Goal: Task Accomplishment & Management: Manage account settings

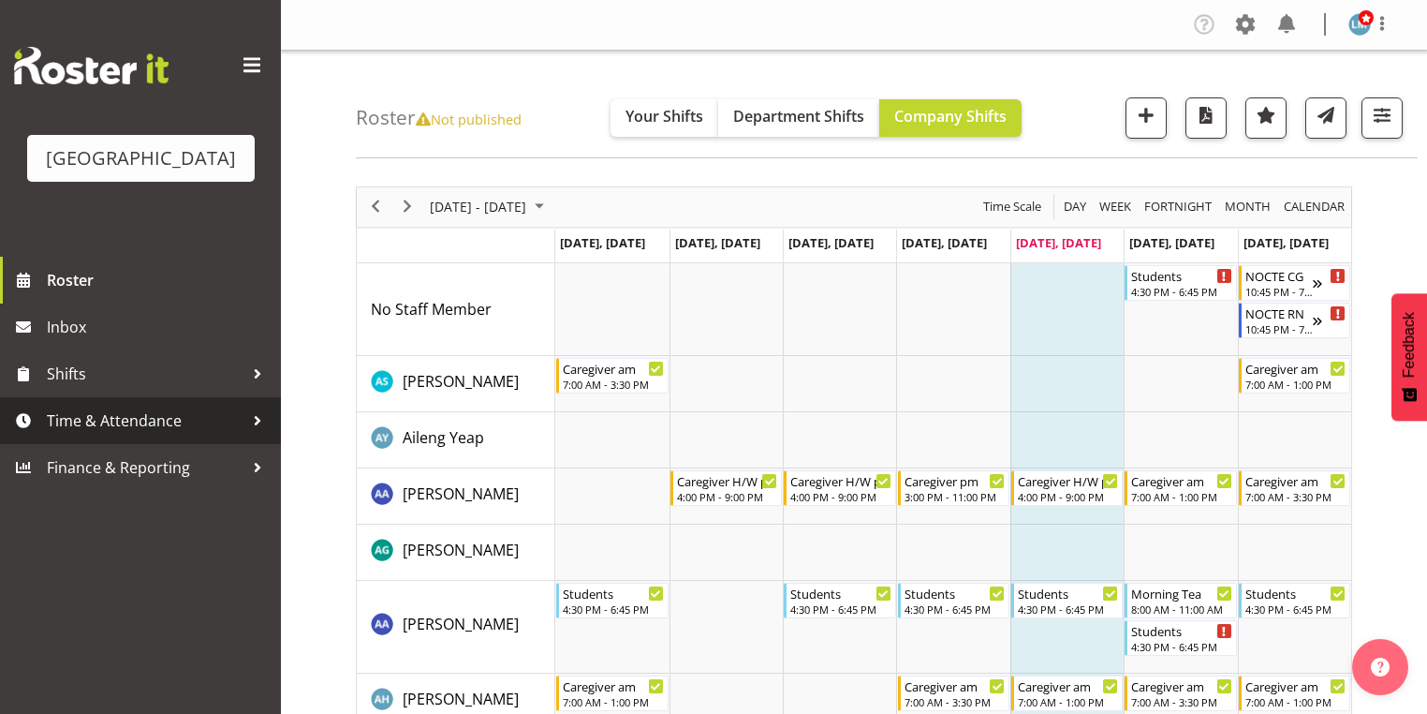
click at [255, 435] on div at bounding box center [258, 420] width 28 height 28
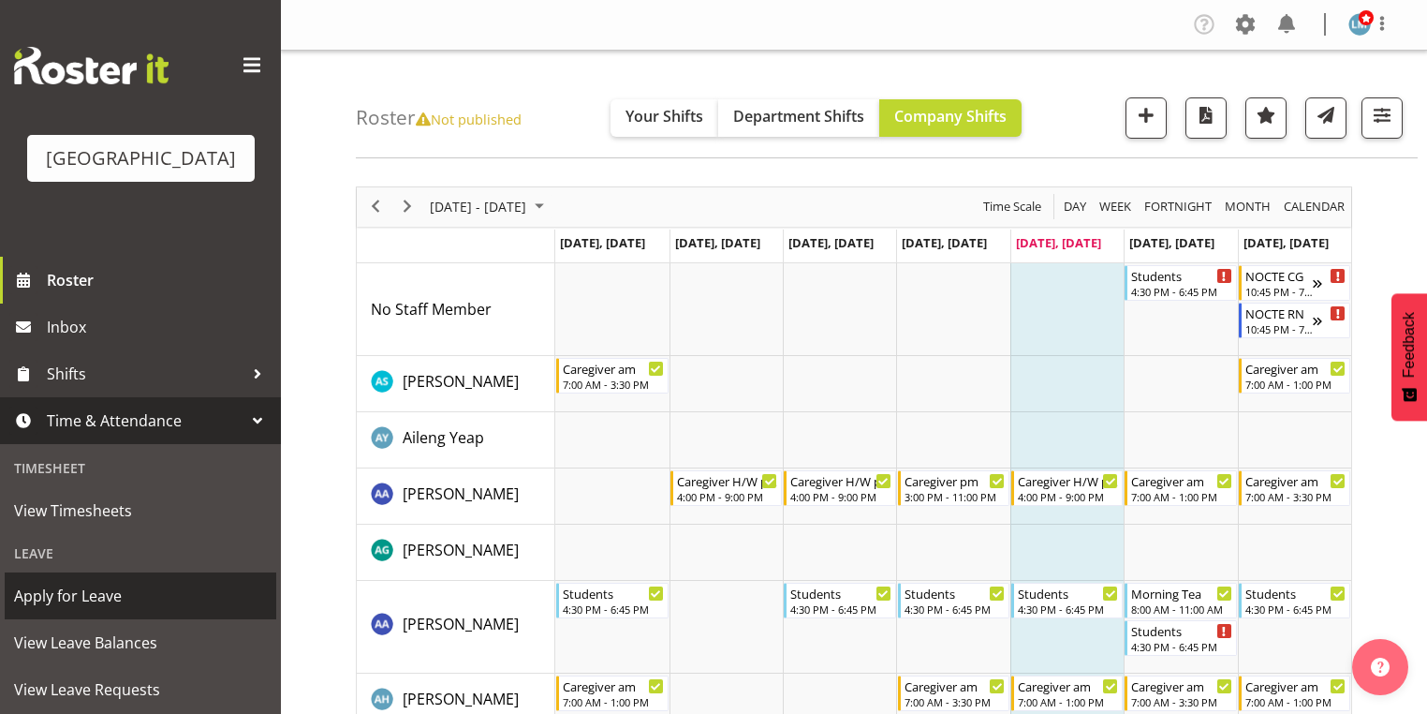
click at [146, 610] on span "Apply for Leave" at bounding box center [140, 596] width 253 height 28
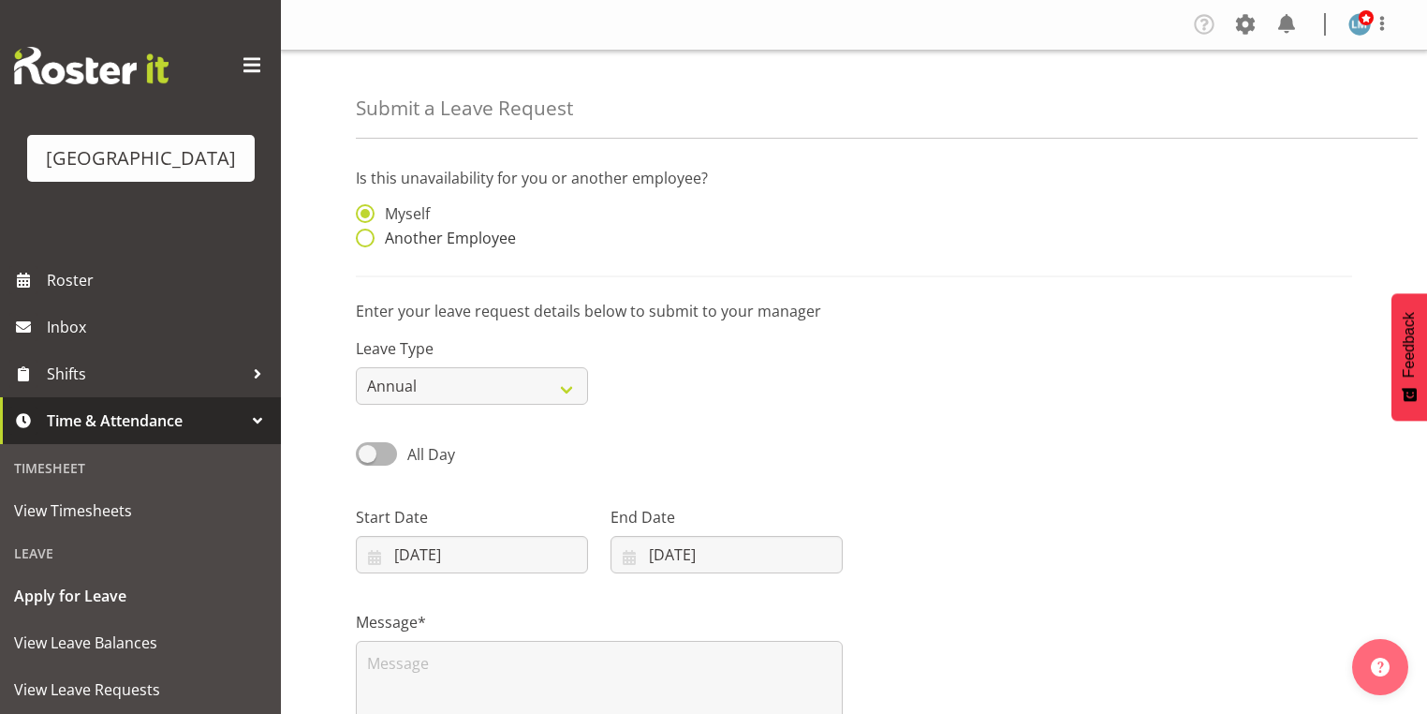
click at [367, 238] on span at bounding box center [365, 238] width 19 height 19
click at [367, 238] on input "Another Employee" at bounding box center [362, 238] width 12 height 12
radio input "true"
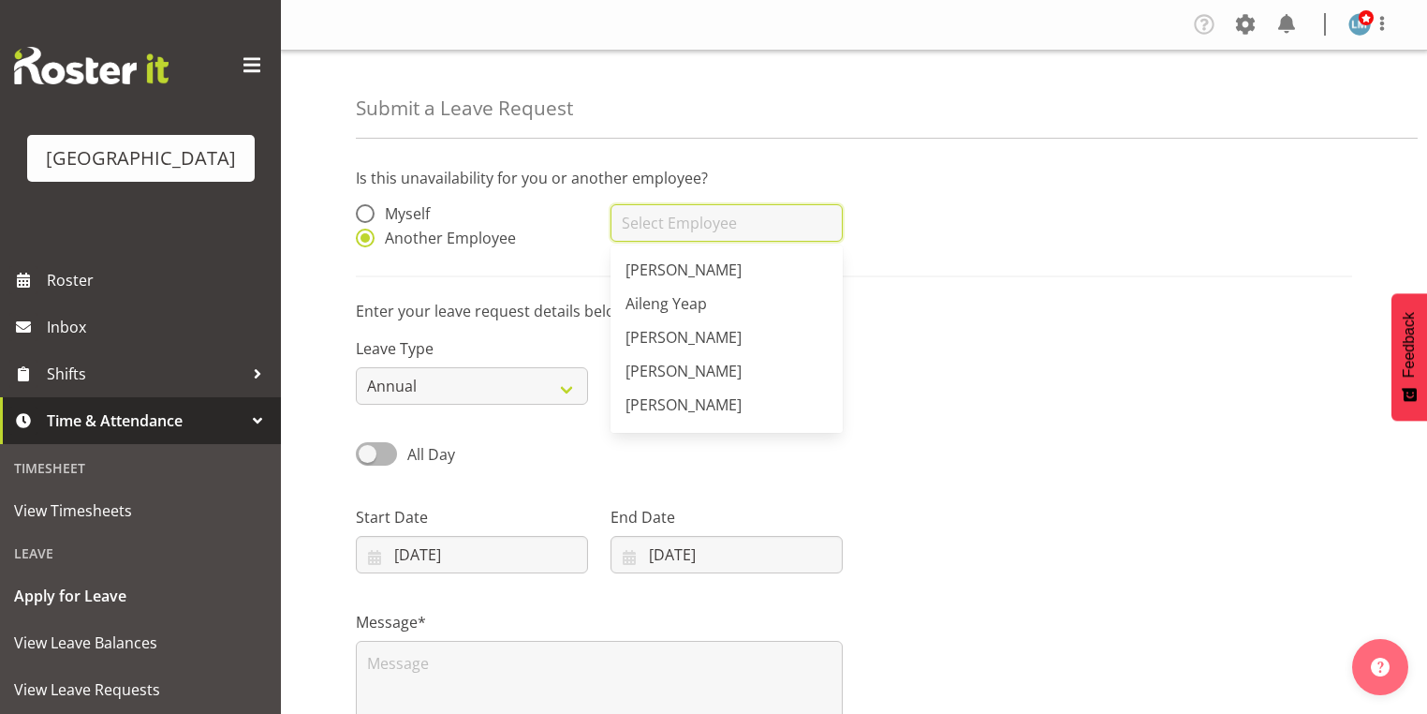
click at [699, 222] on input "text" at bounding box center [727, 222] width 232 height 37
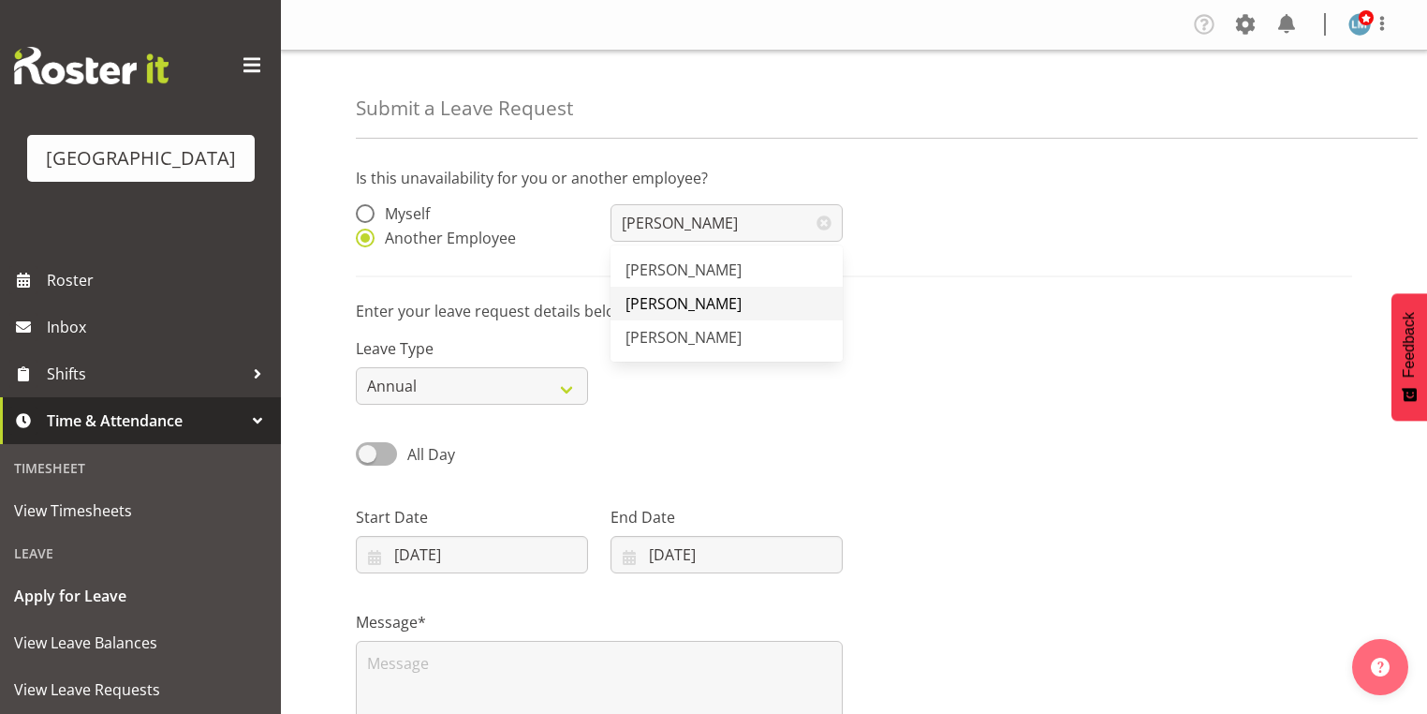
click at [669, 300] on span "[PERSON_NAME]" at bounding box center [684, 303] width 116 height 21
type input "[PERSON_NAME]"
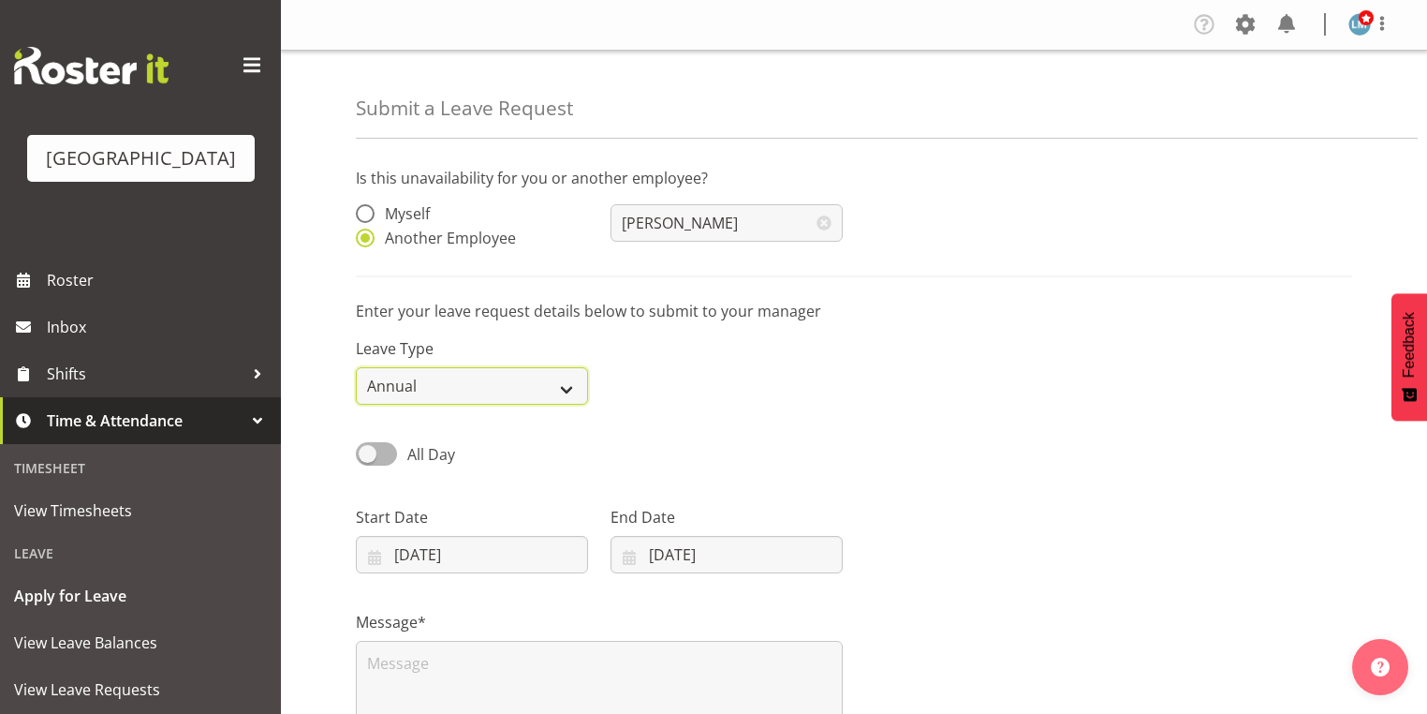
click at [573, 386] on select "Annual Sick Leave Without Pay Bereavement Domestic Violence Parental Jury Servi…" at bounding box center [472, 385] width 232 height 37
select select "Sick"
click at [356, 367] on select "Annual Sick Leave Without Pay Bereavement Domestic Violence Parental Jury Servi…" at bounding box center [472, 385] width 232 height 37
click at [389, 671] on textarea at bounding box center [599, 701] width 487 height 120
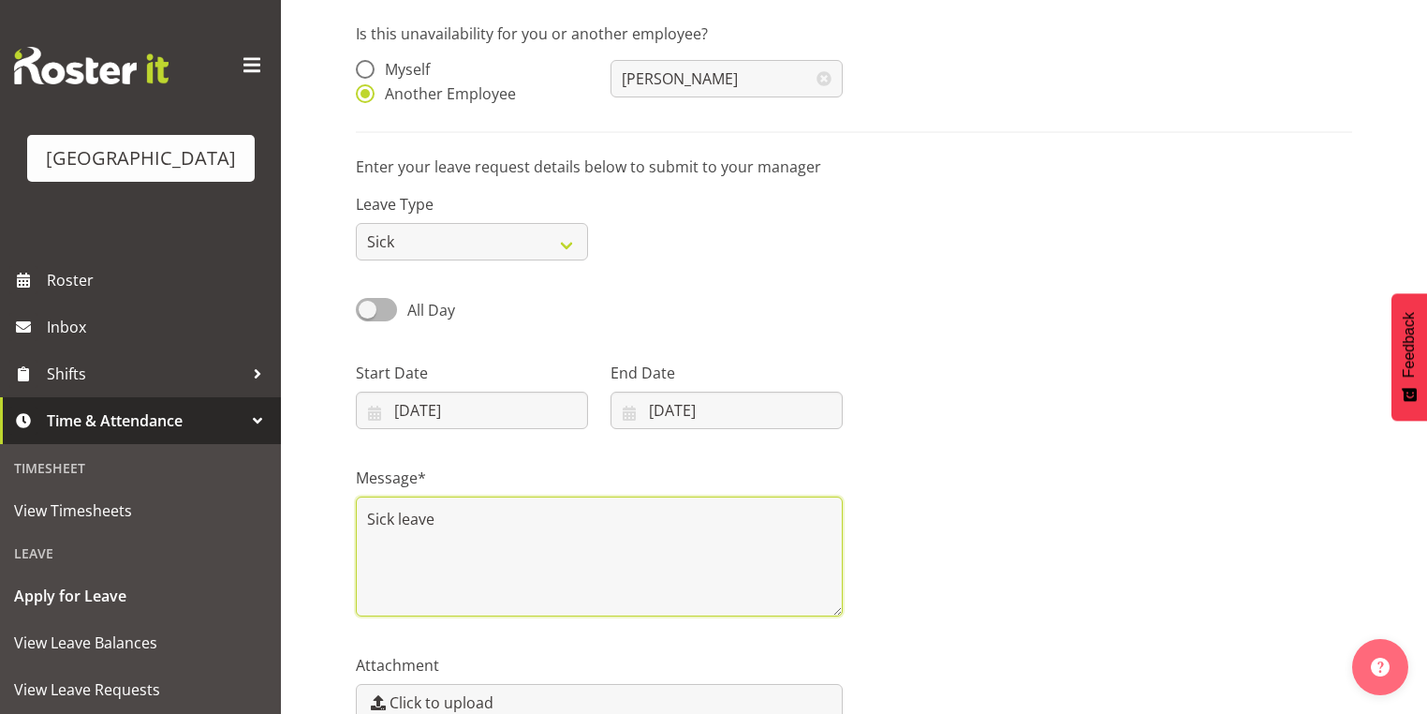
scroll to position [244, 0]
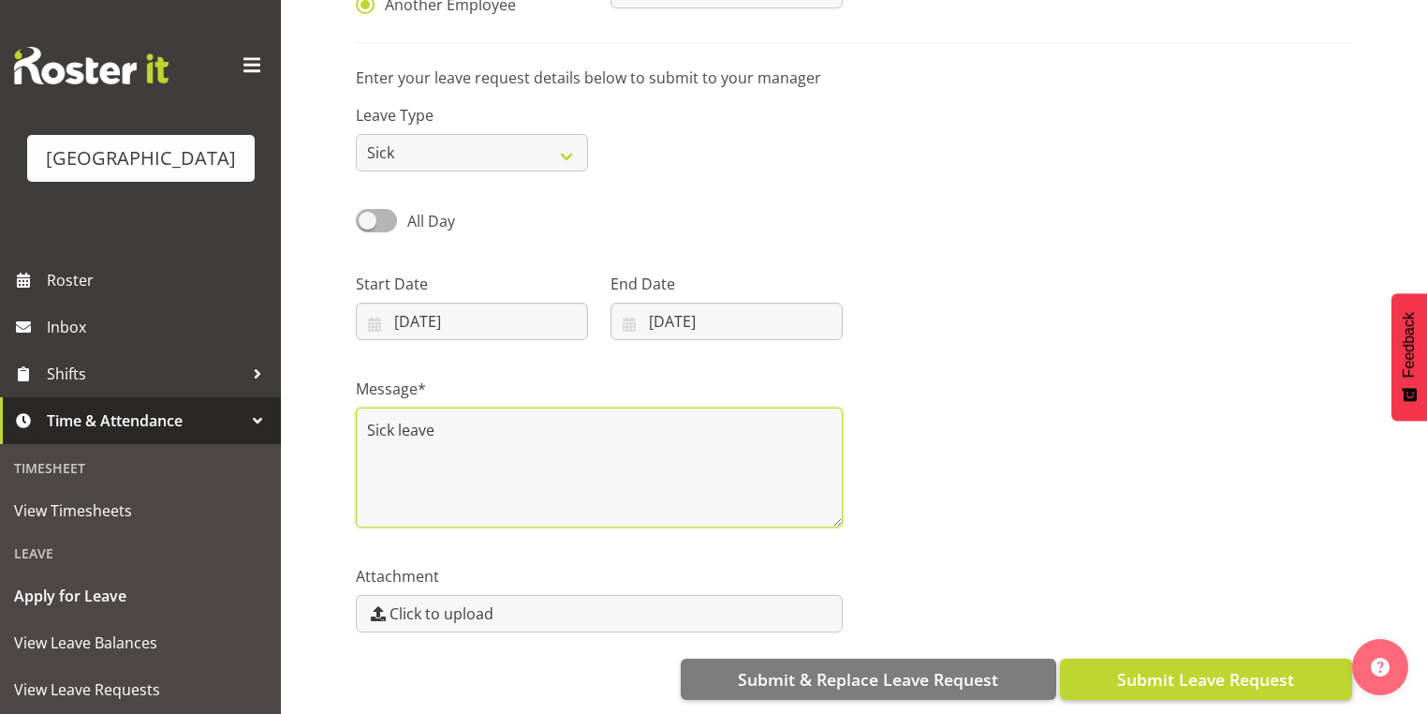
type textarea "Sick leave"
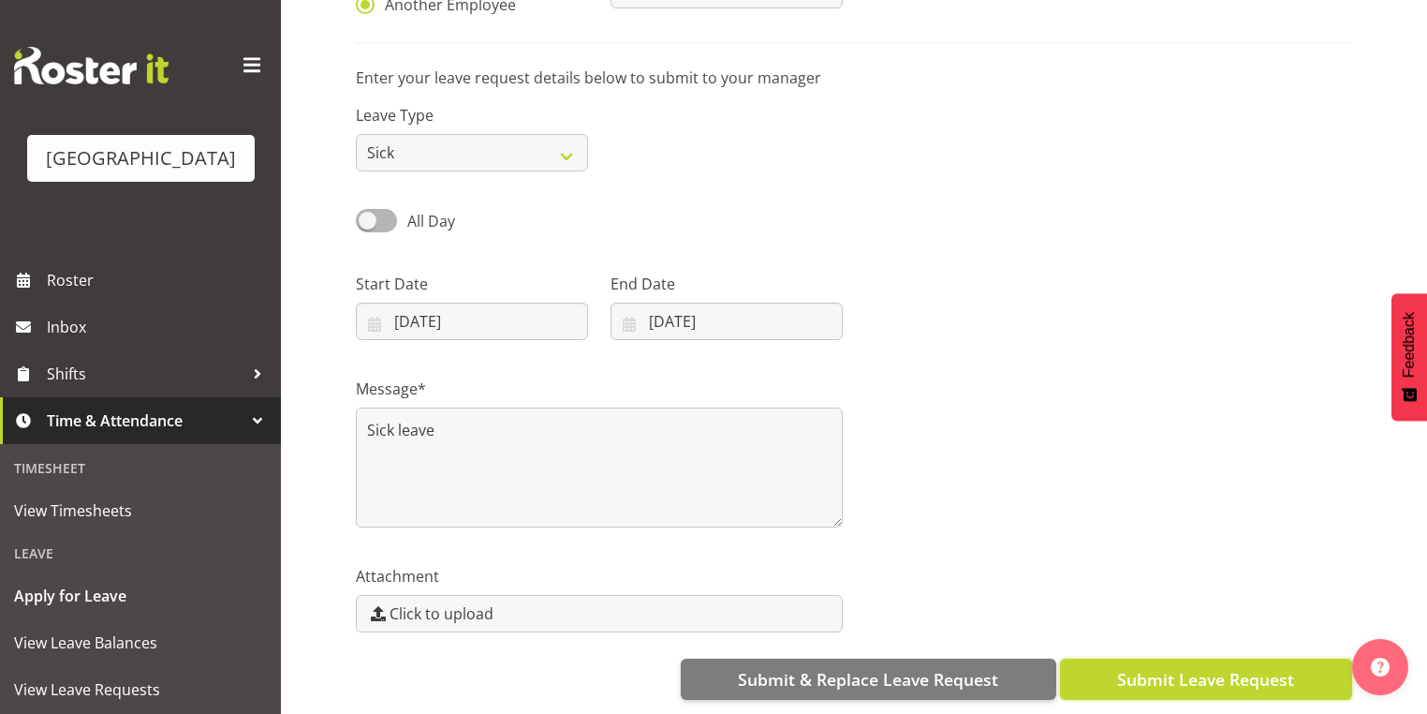
click at [1198, 667] on span "Submit Leave Request" at bounding box center [1205, 679] width 177 height 24
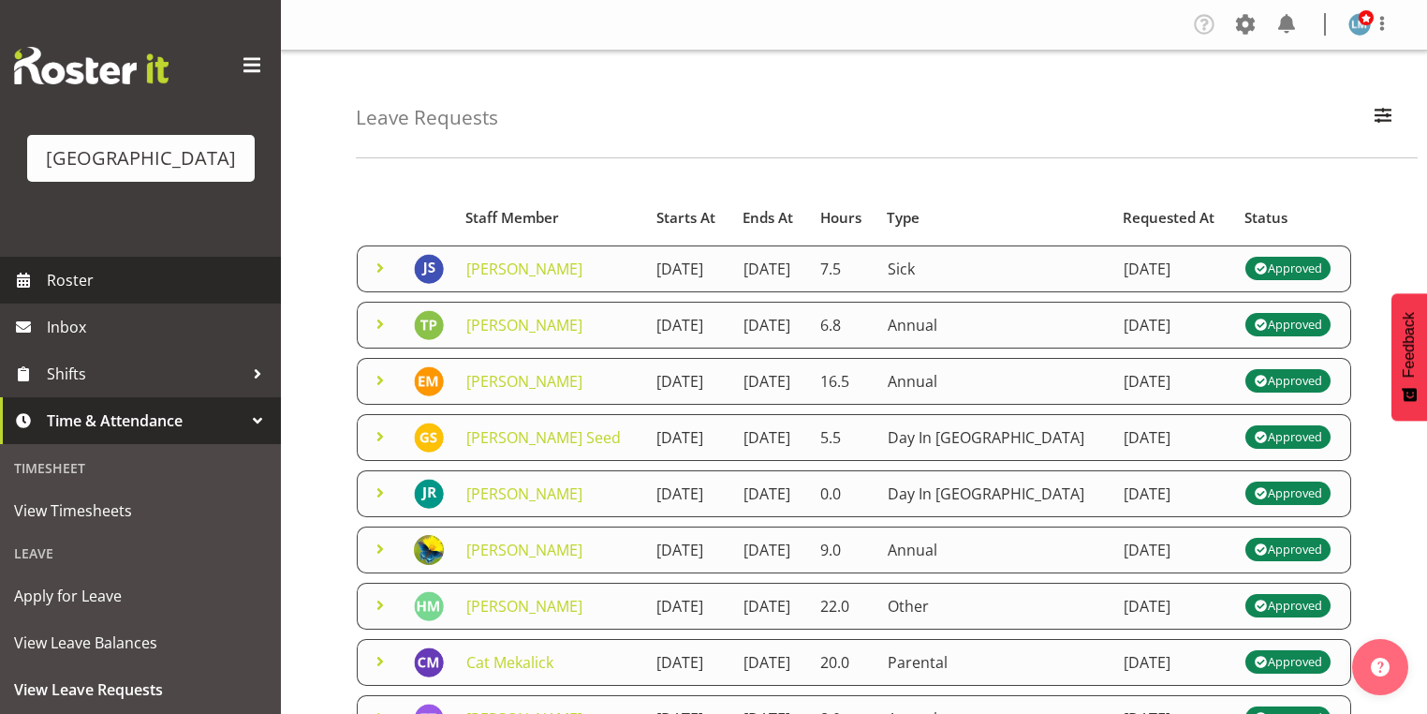
click at [65, 294] on span "Roster" at bounding box center [159, 280] width 225 height 28
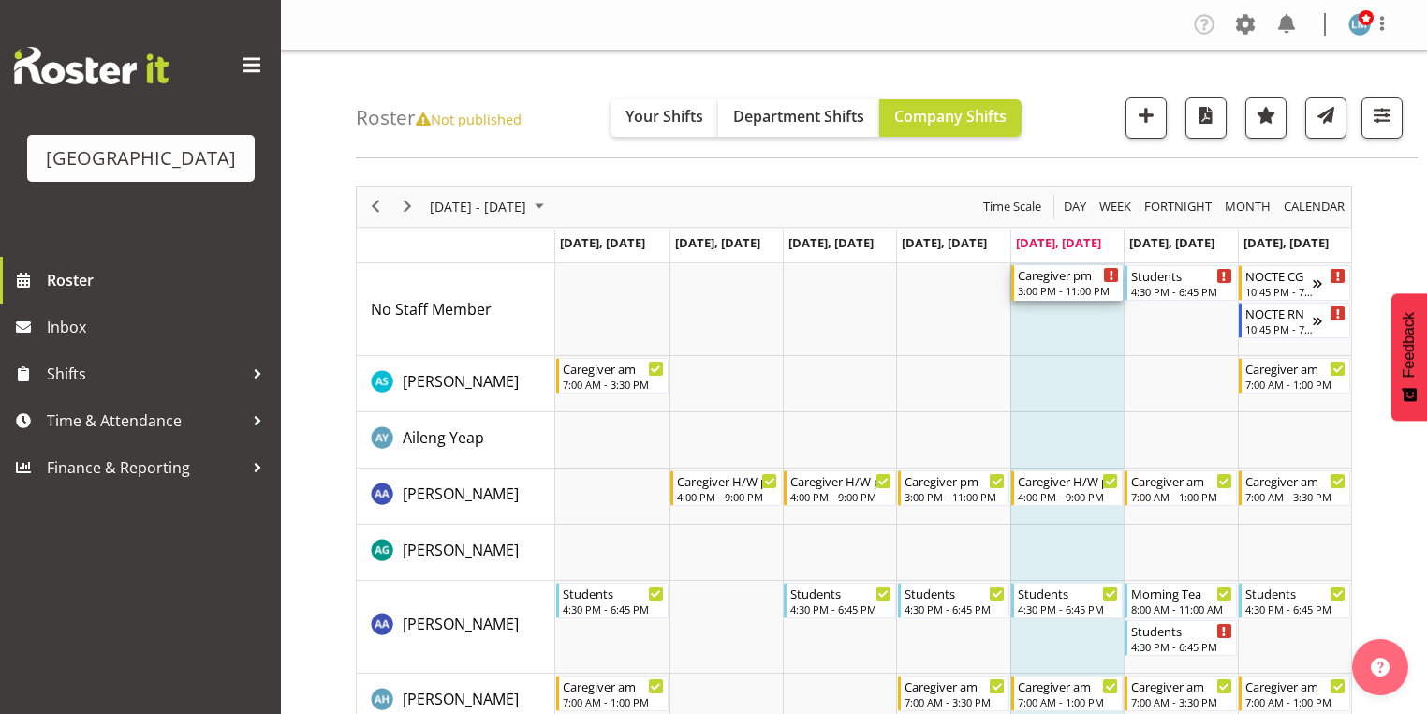
click at [1068, 285] on div "3:00 PM - 11:00 PM" at bounding box center [1068, 290] width 101 height 15
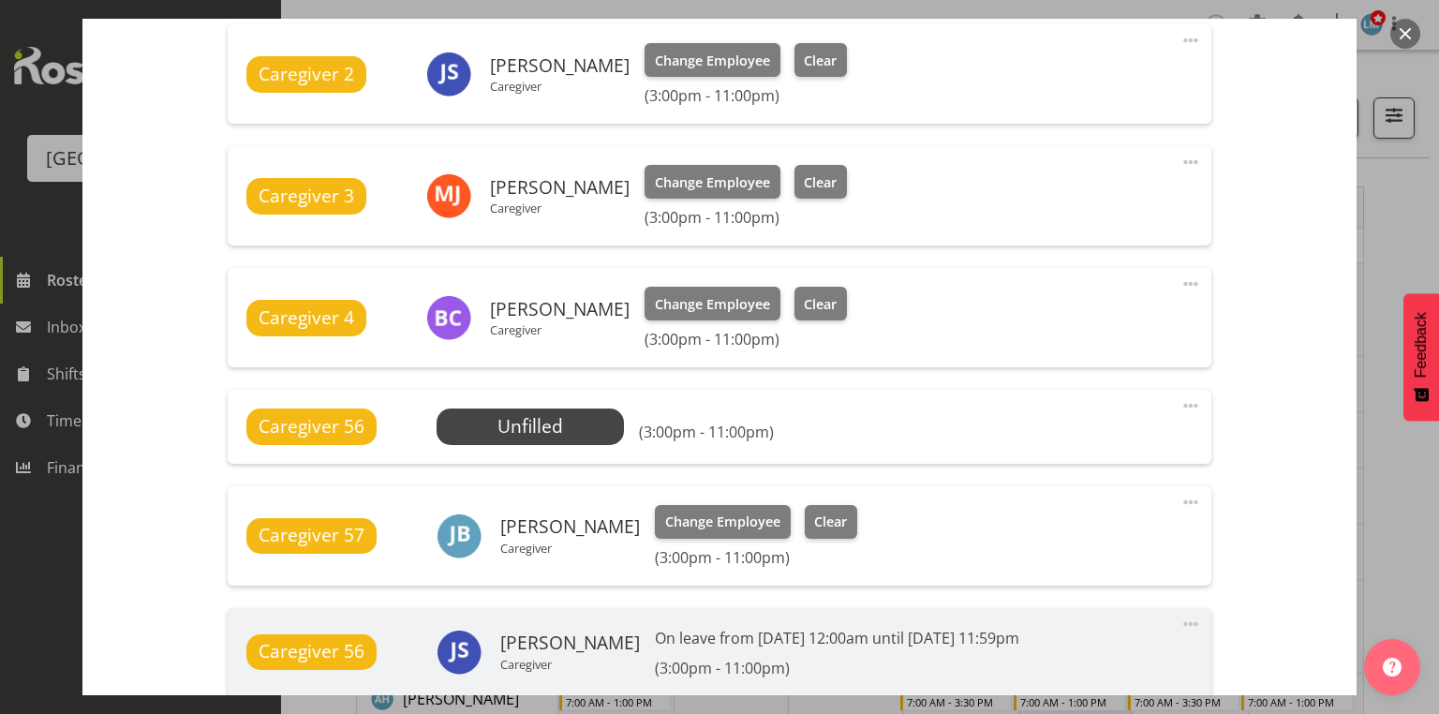
scroll to position [824, 0]
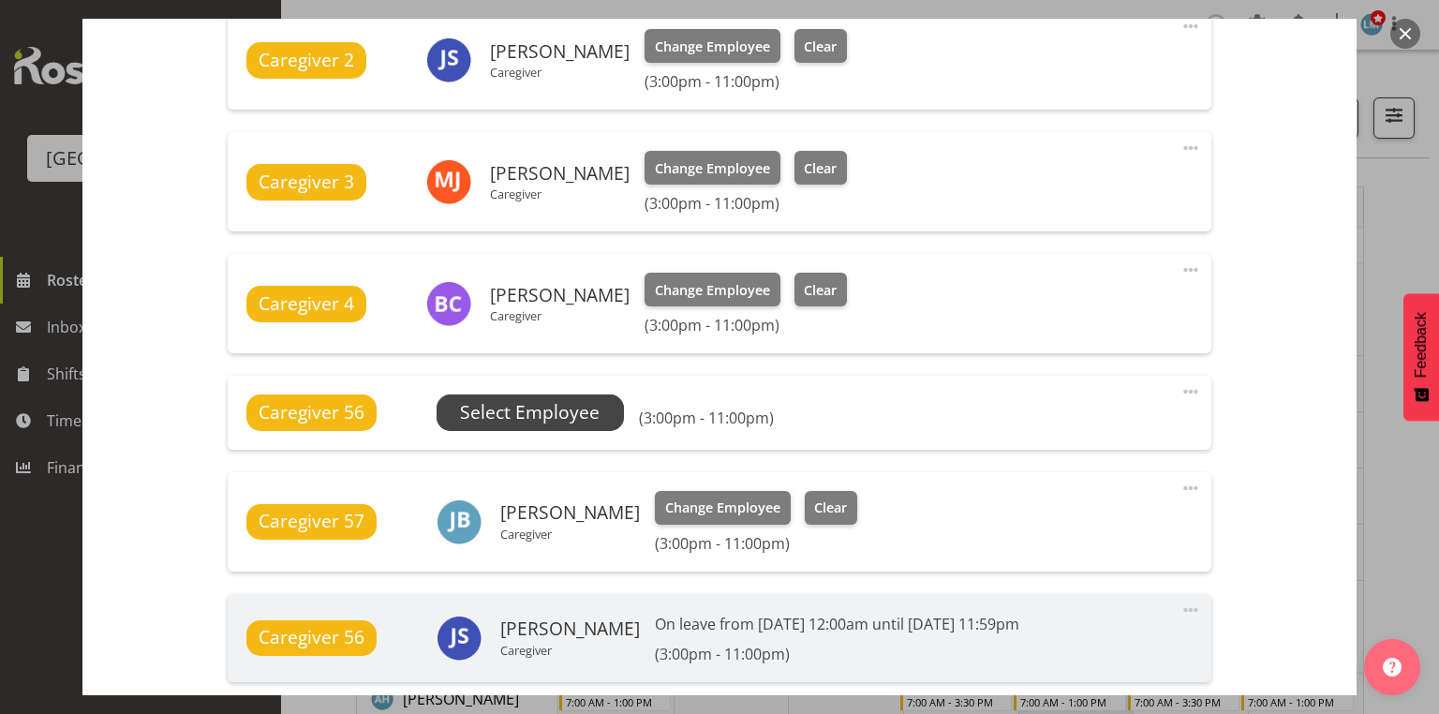
click at [547, 412] on span "Select Employee" at bounding box center [530, 412] width 140 height 27
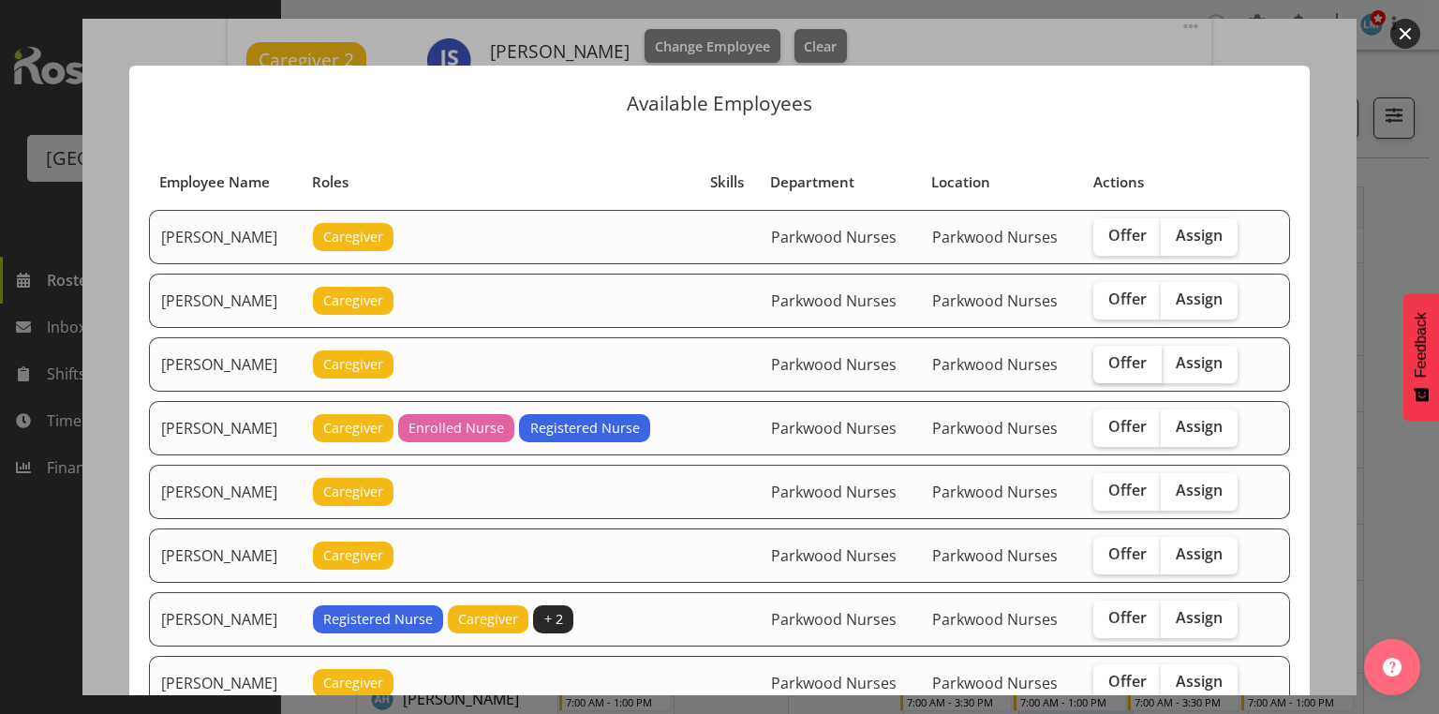
click at [1127, 360] on span "Offer" at bounding box center [1127, 362] width 38 height 19
click at [1105, 360] on input "Offer" at bounding box center [1099, 363] width 12 height 12
checkbox input "true"
click at [1121, 417] on span "Offer" at bounding box center [1127, 426] width 38 height 19
click at [1105, 421] on input "Offer" at bounding box center [1099, 427] width 12 height 12
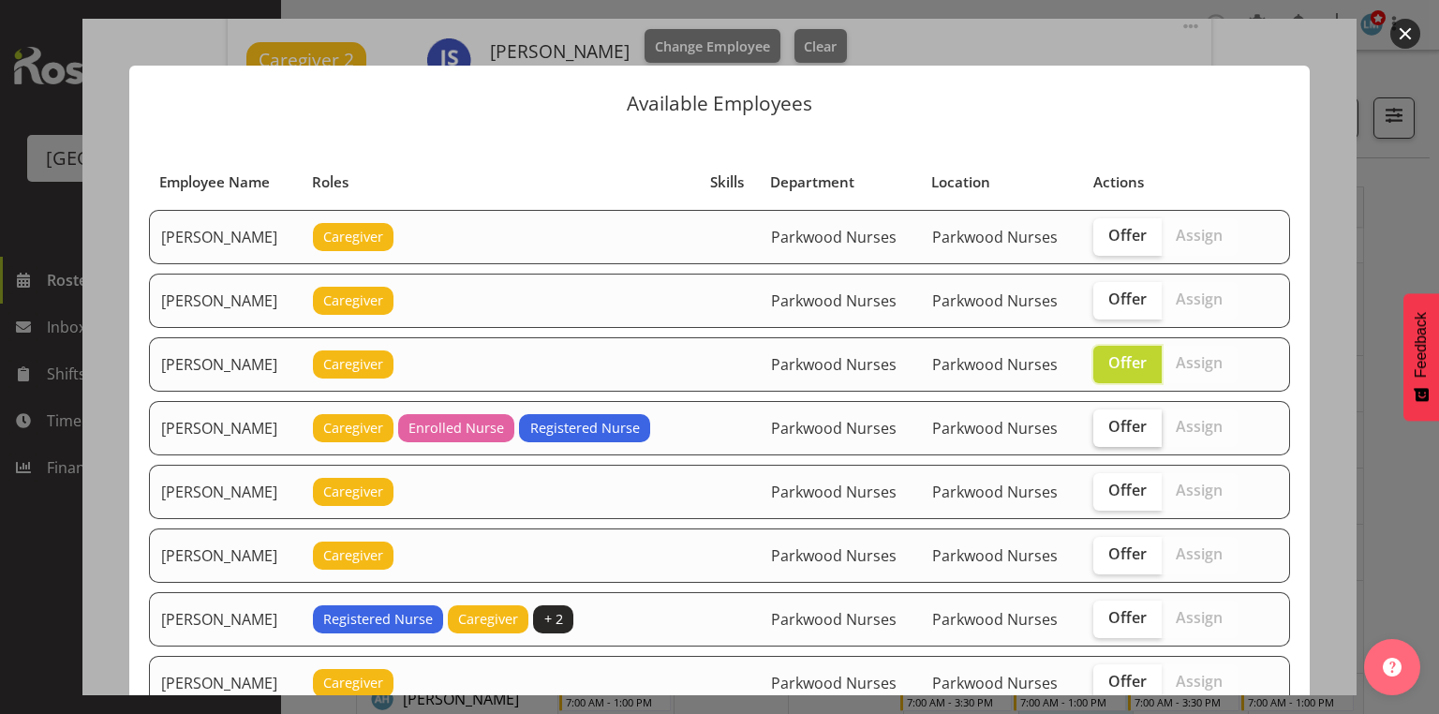
checkbox input "true"
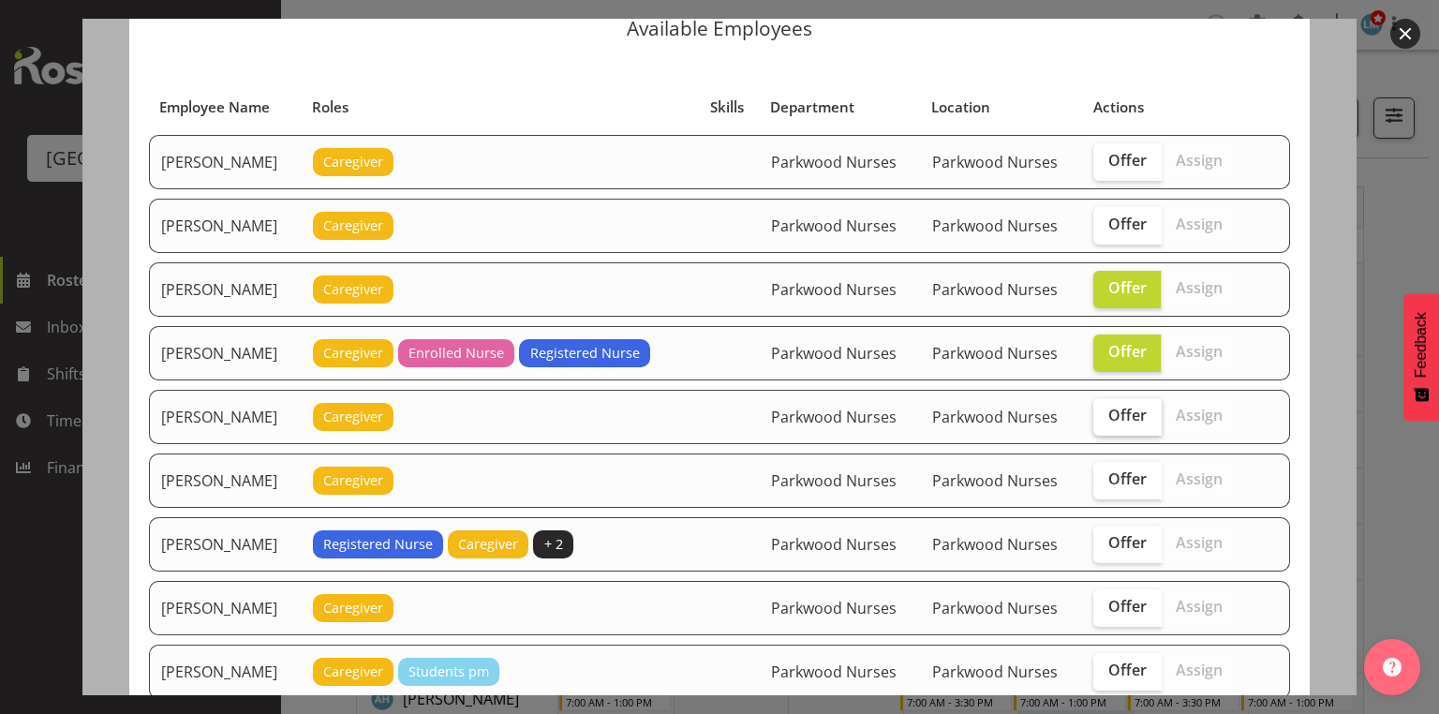
click at [1130, 411] on span "Offer" at bounding box center [1127, 415] width 38 height 19
click at [1105, 411] on input "Offer" at bounding box center [1099, 415] width 12 height 12
checkbox input "true"
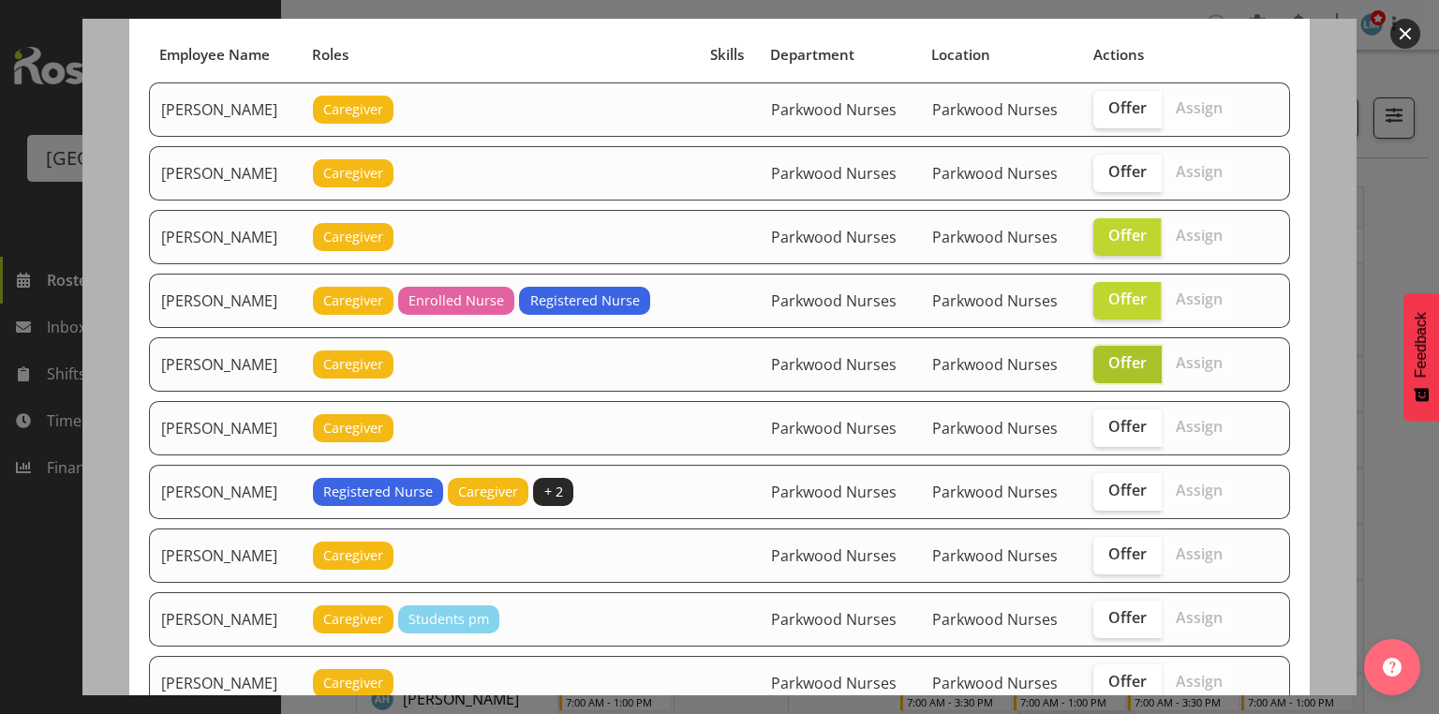
scroll to position [150, 0]
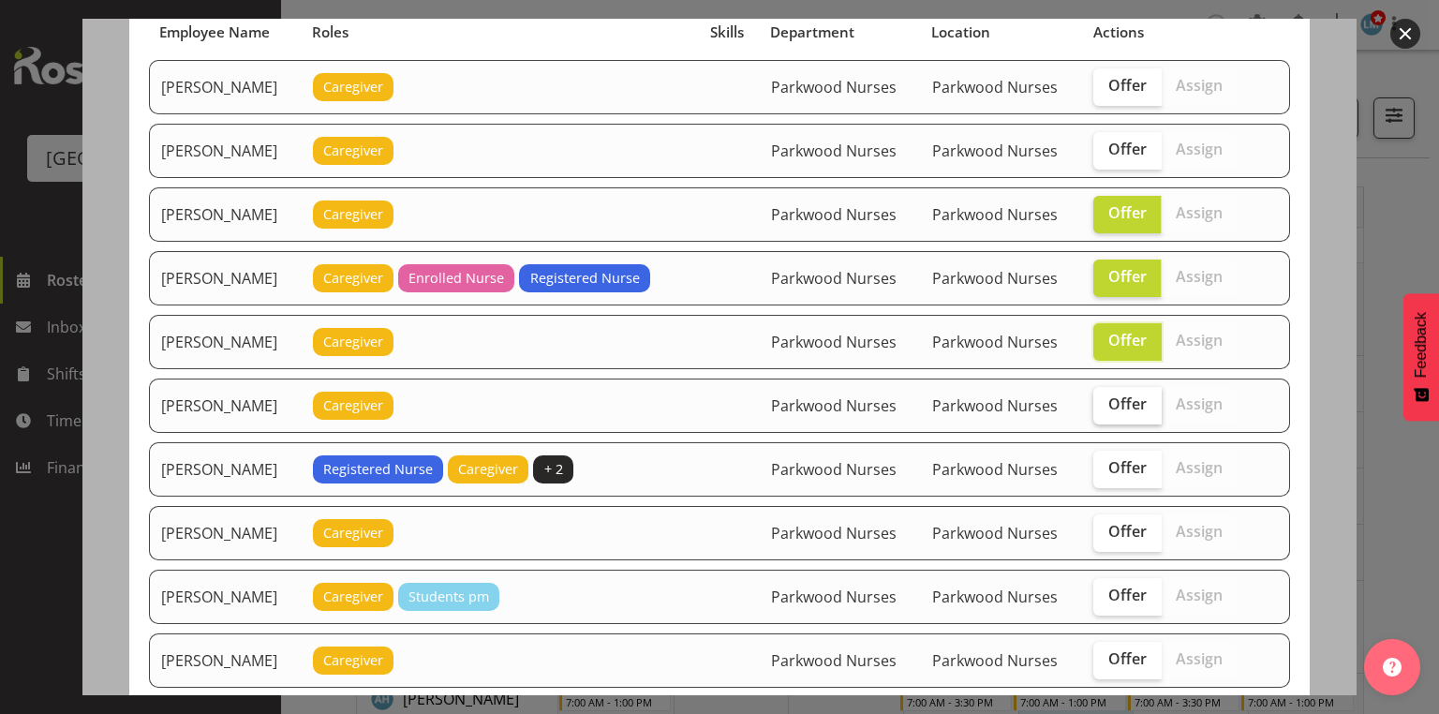
click at [1129, 408] on label "Offer" at bounding box center [1127, 405] width 68 height 37
click at [1105, 408] on input "Offer" at bounding box center [1099, 404] width 12 height 12
checkbox input "true"
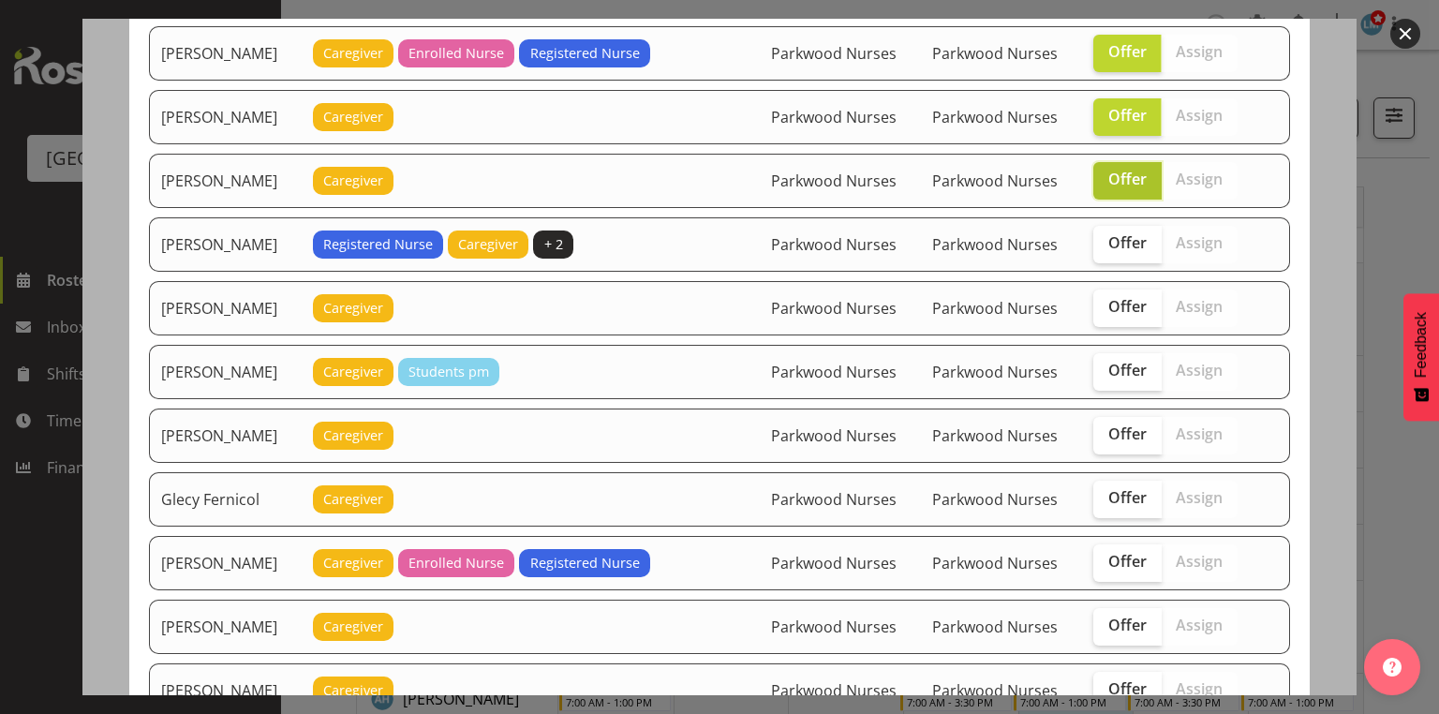
scroll to position [450, 0]
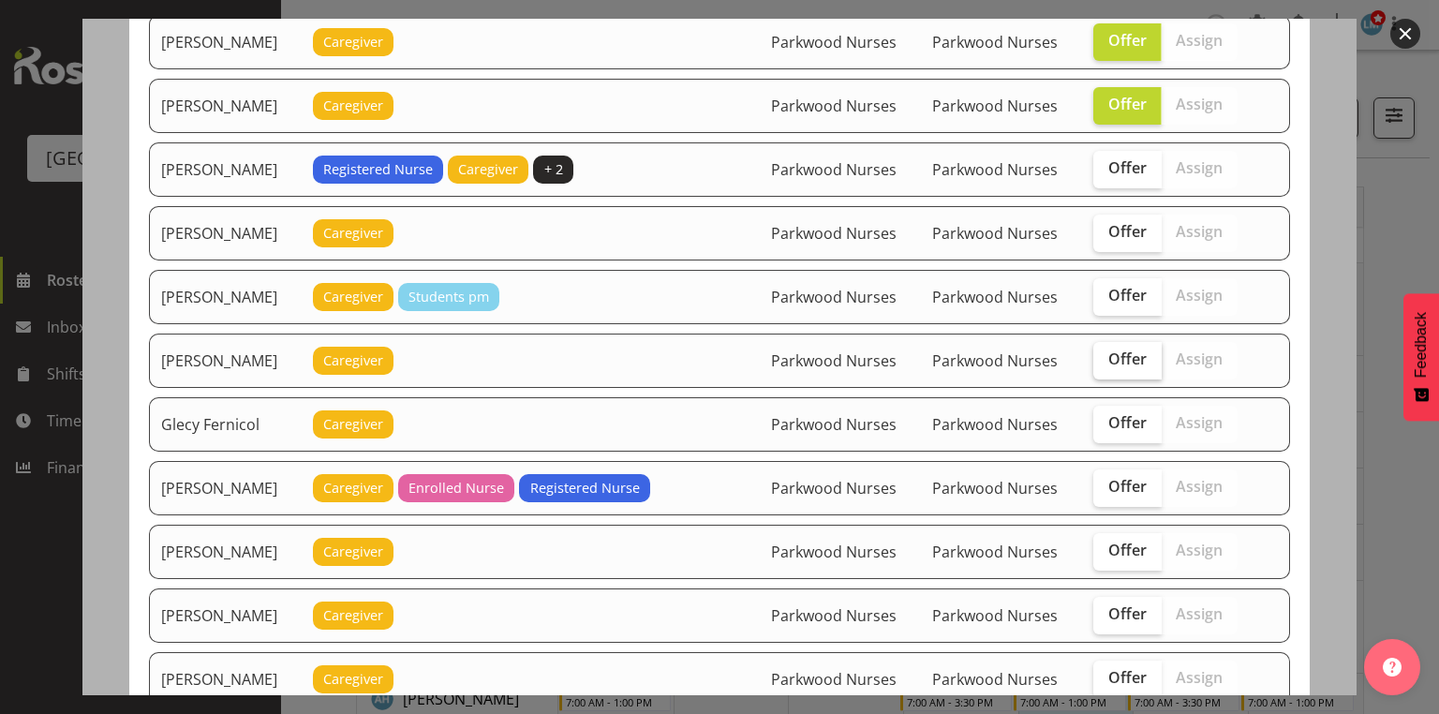
click at [1122, 350] on span "Offer" at bounding box center [1127, 358] width 38 height 19
click at [1105, 353] on input "Offer" at bounding box center [1099, 359] width 12 height 12
checkbox input "true"
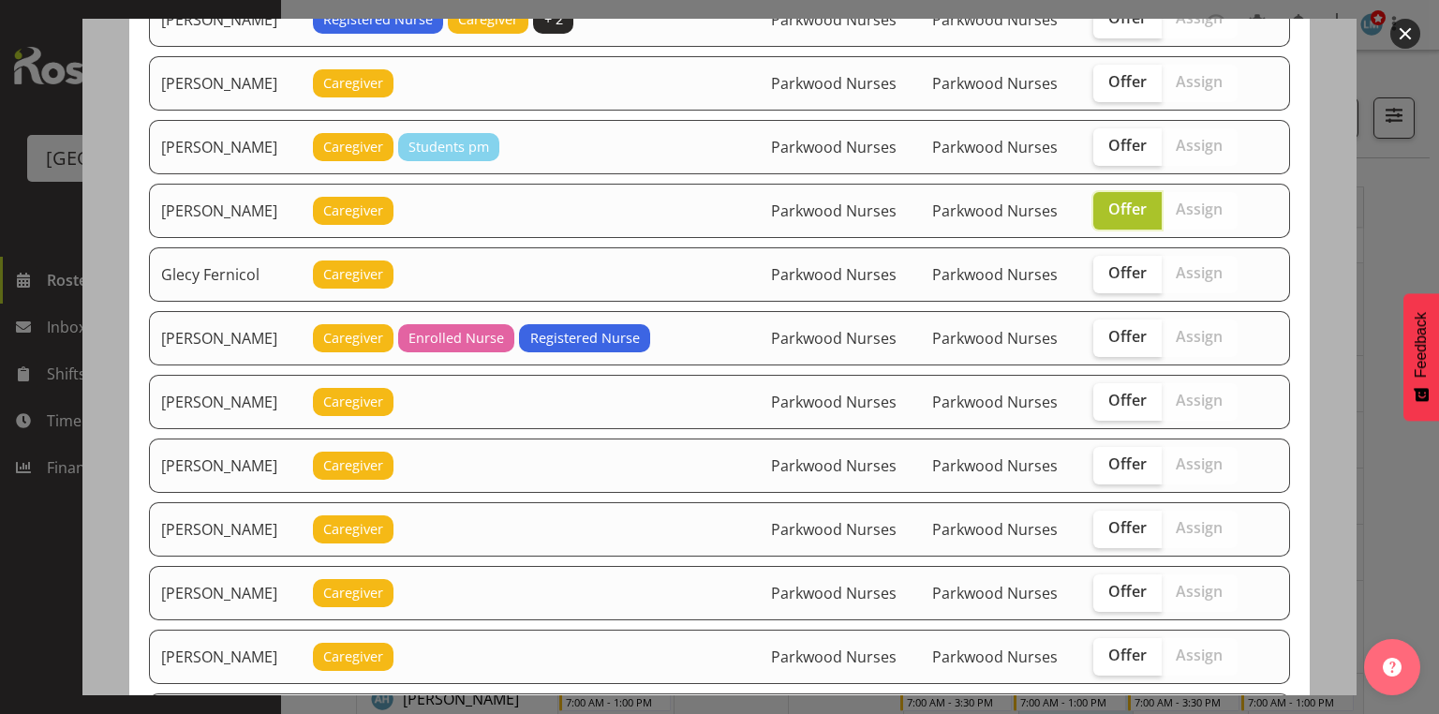
scroll to position [674, 0]
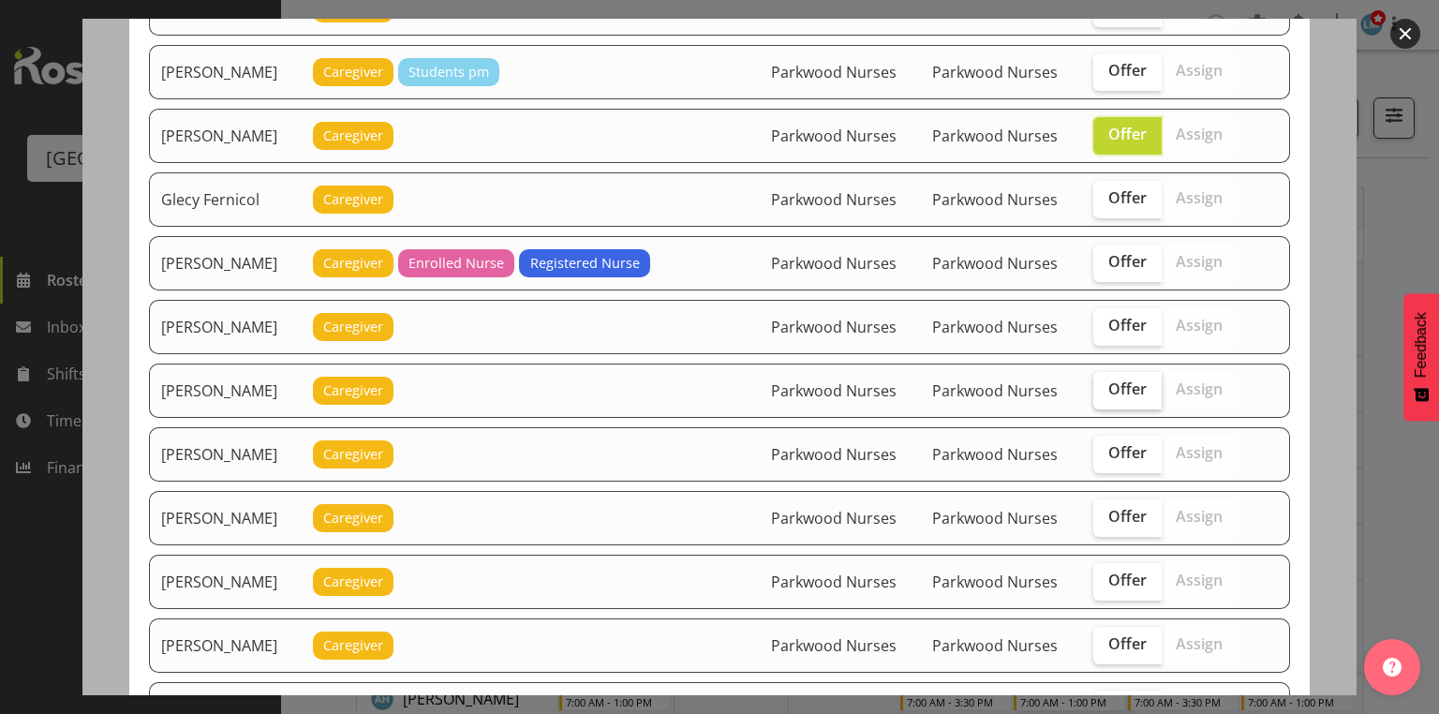
click at [1135, 380] on span "Offer" at bounding box center [1127, 388] width 38 height 19
click at [1105, 383] on input "Offer" at bounding box center [1099, 389] width 12 height 12
checkbox input "true"
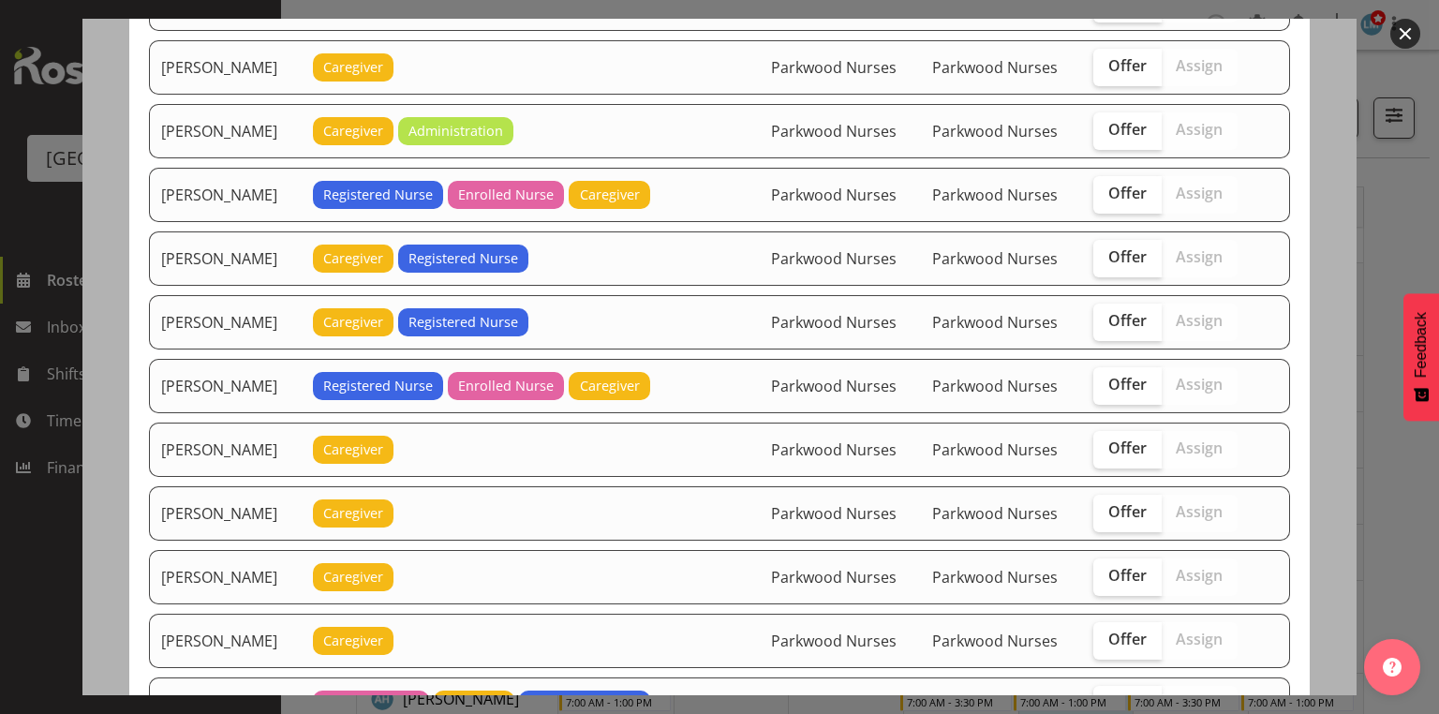
scroll to position [1274, 0]
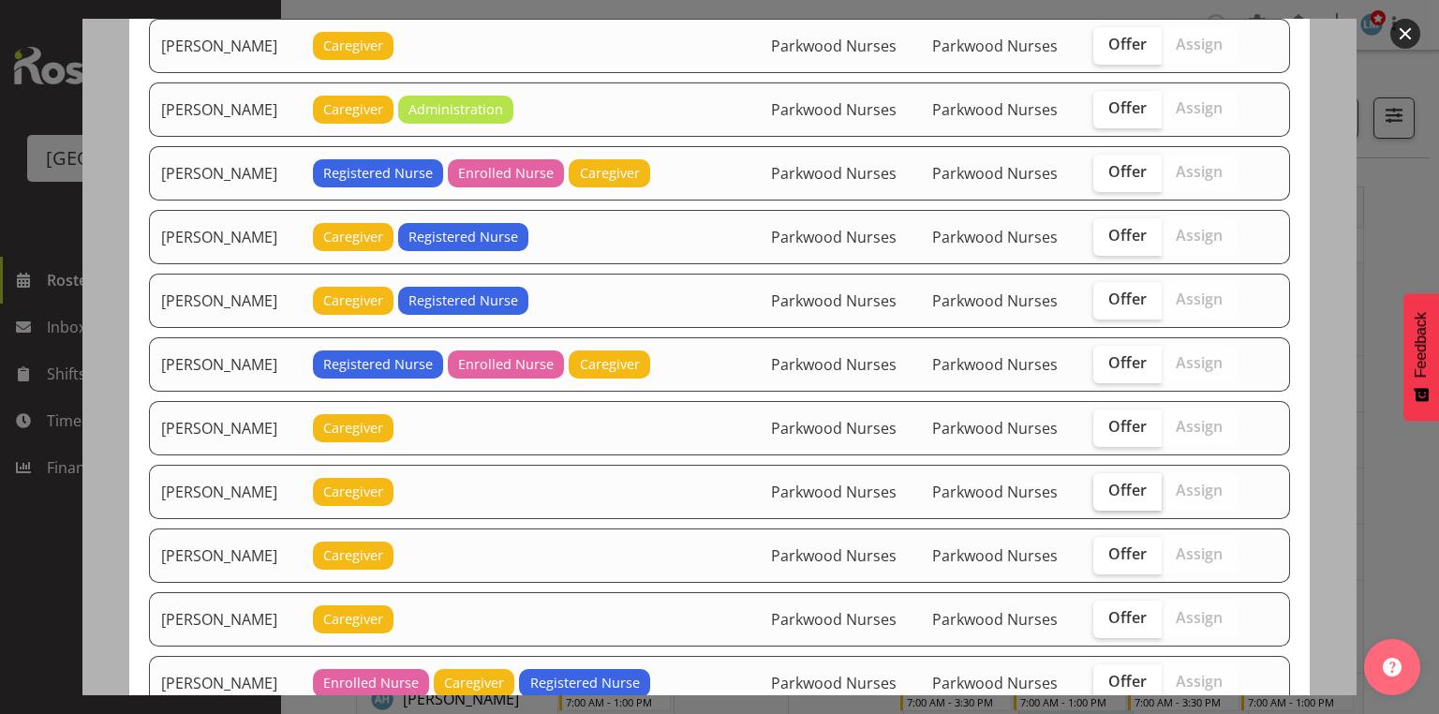
click at [1124, 480] on span "Offer" at bounding box center [1127, 489] width 38 height 19
click at [1105, 484] on input "Offer" at bounding box center [1099, 490] width 12 height 12
checkbox input "true"
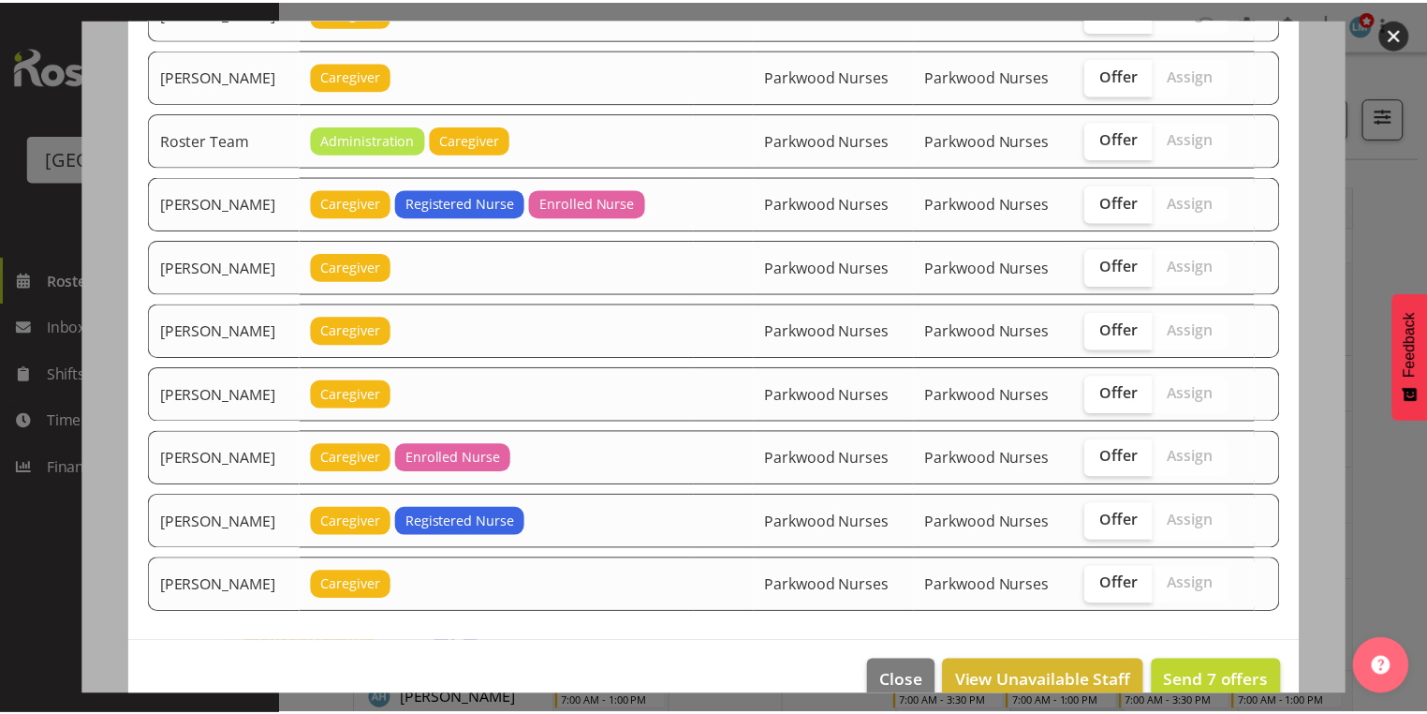
scroll to position [2138, 0]
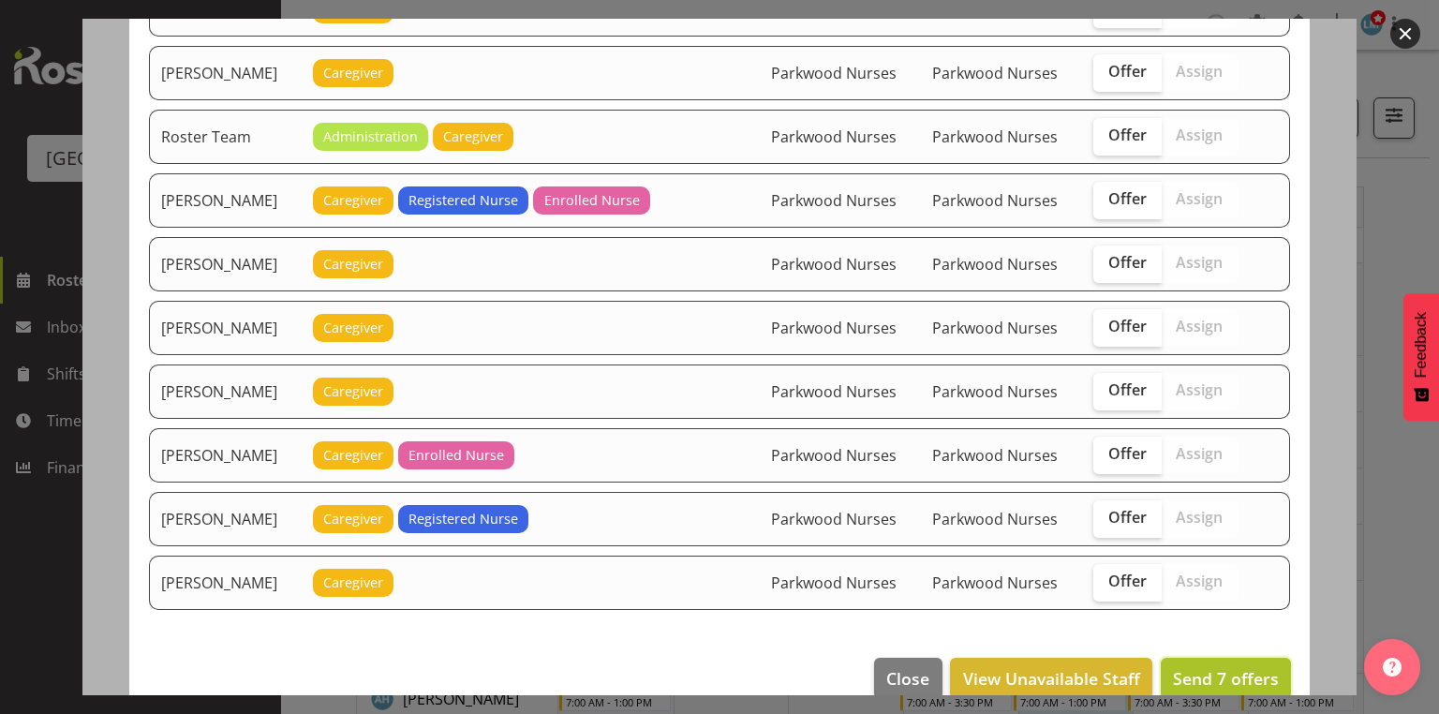
click at [1213, 667] on span "Send 7 offers" at bounding box center [1226, 678] width 106 height 22
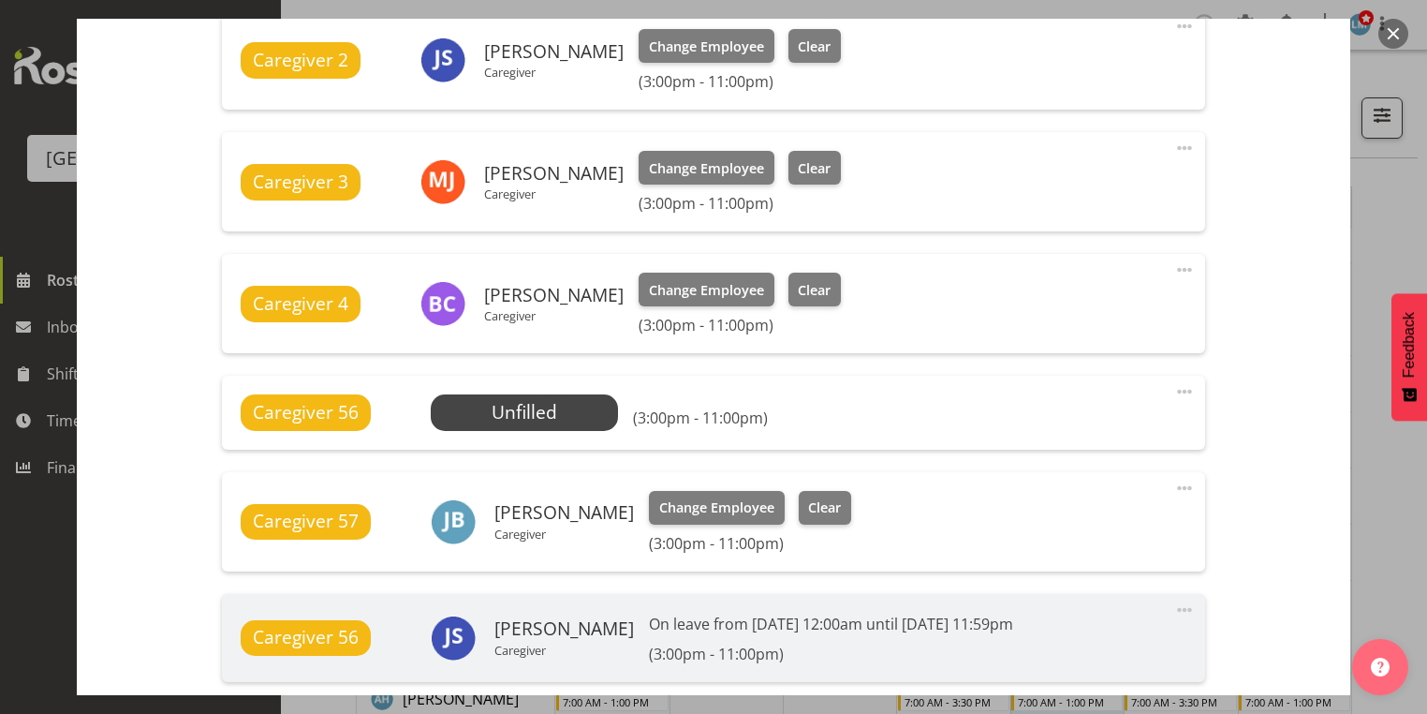
scroll to position [1061, 0]
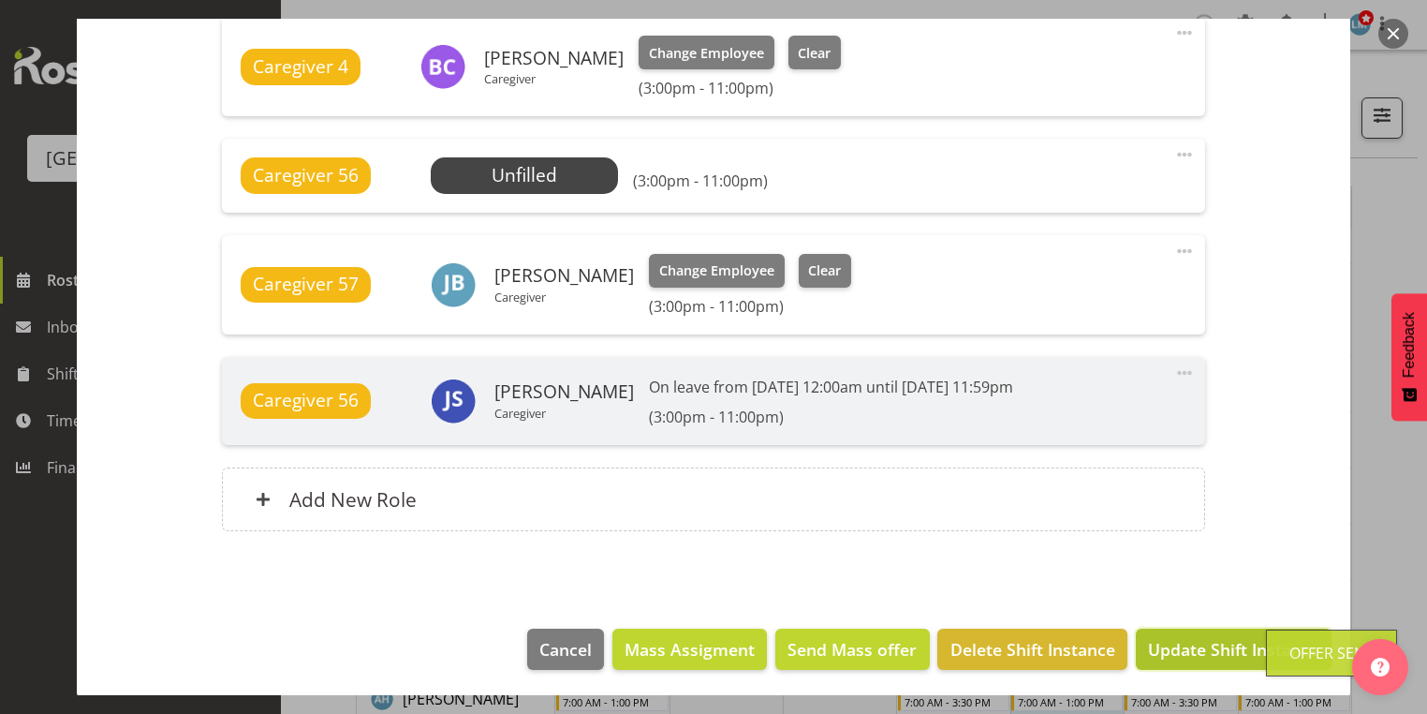
click at [1214, 637] on span "Update Shift Instance" at bounding box center [1233, 649] width 171 height 24
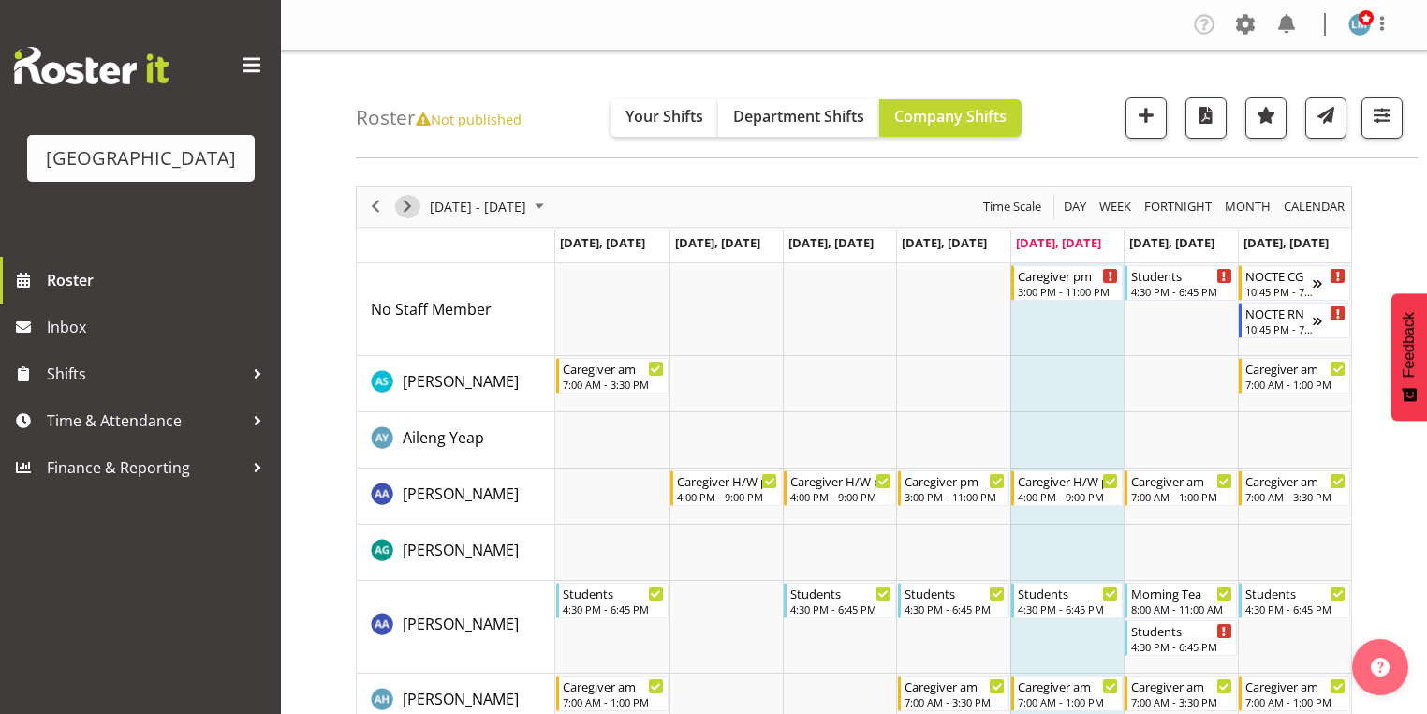
click at [408, 206] on span "Next" at bounding box center [407, 206] width 22 height 23
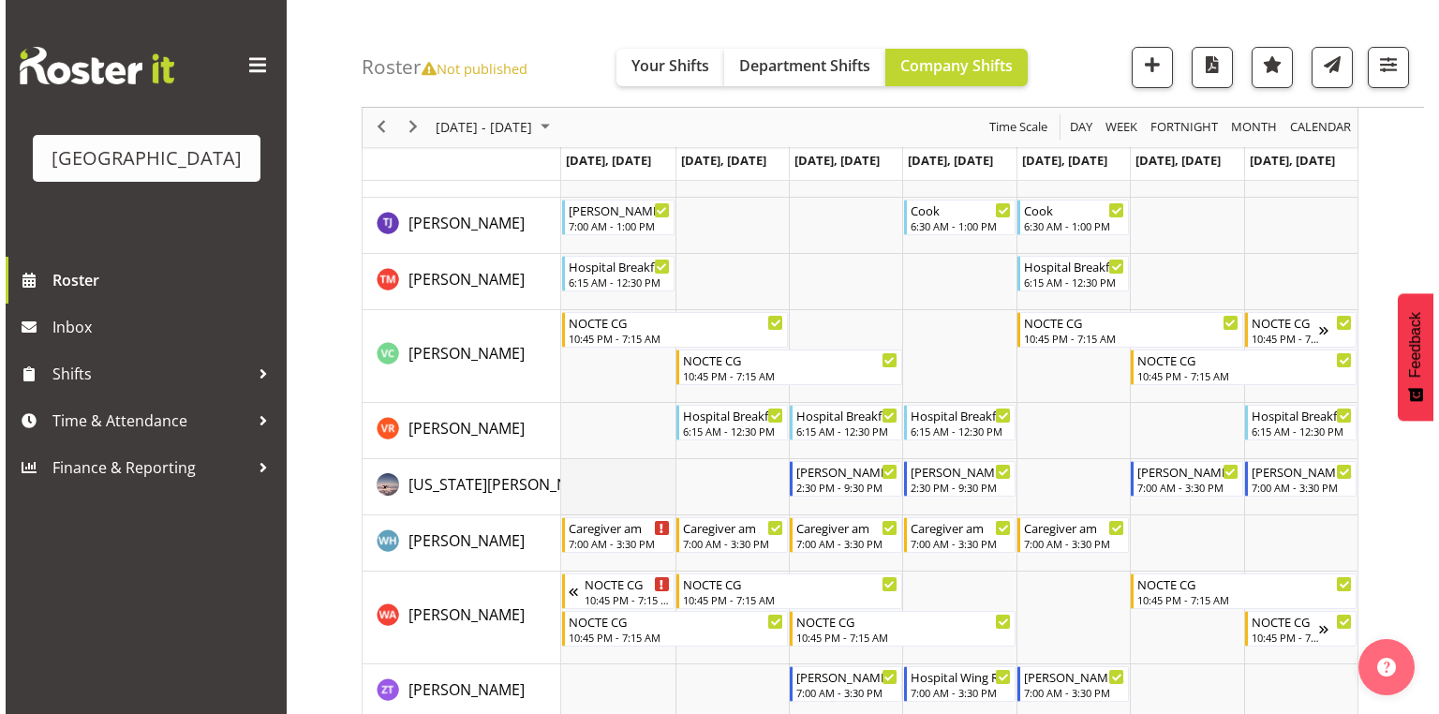
scroll to position [6515, 0]
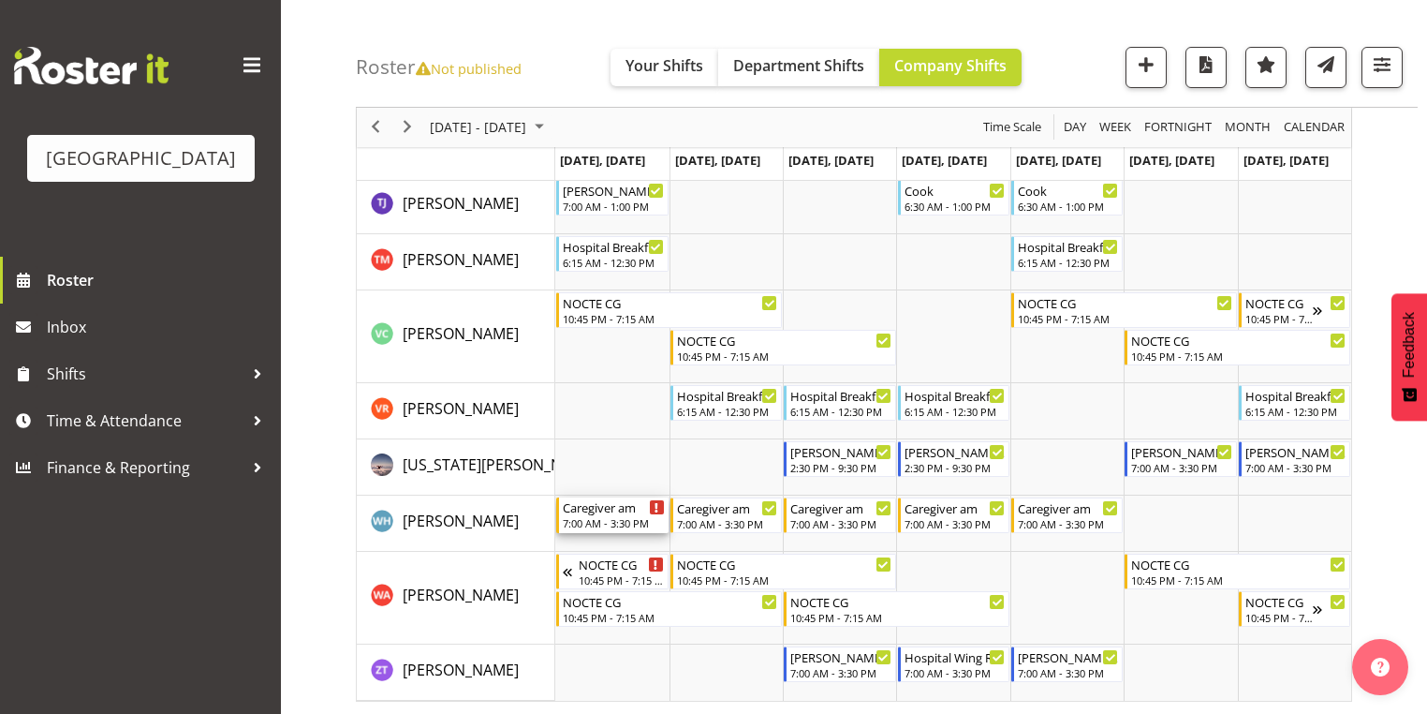
click at [608, 516] on div "7:00 AM - 3:30 PM" at bounding box center [613, 522] width 101 height 15
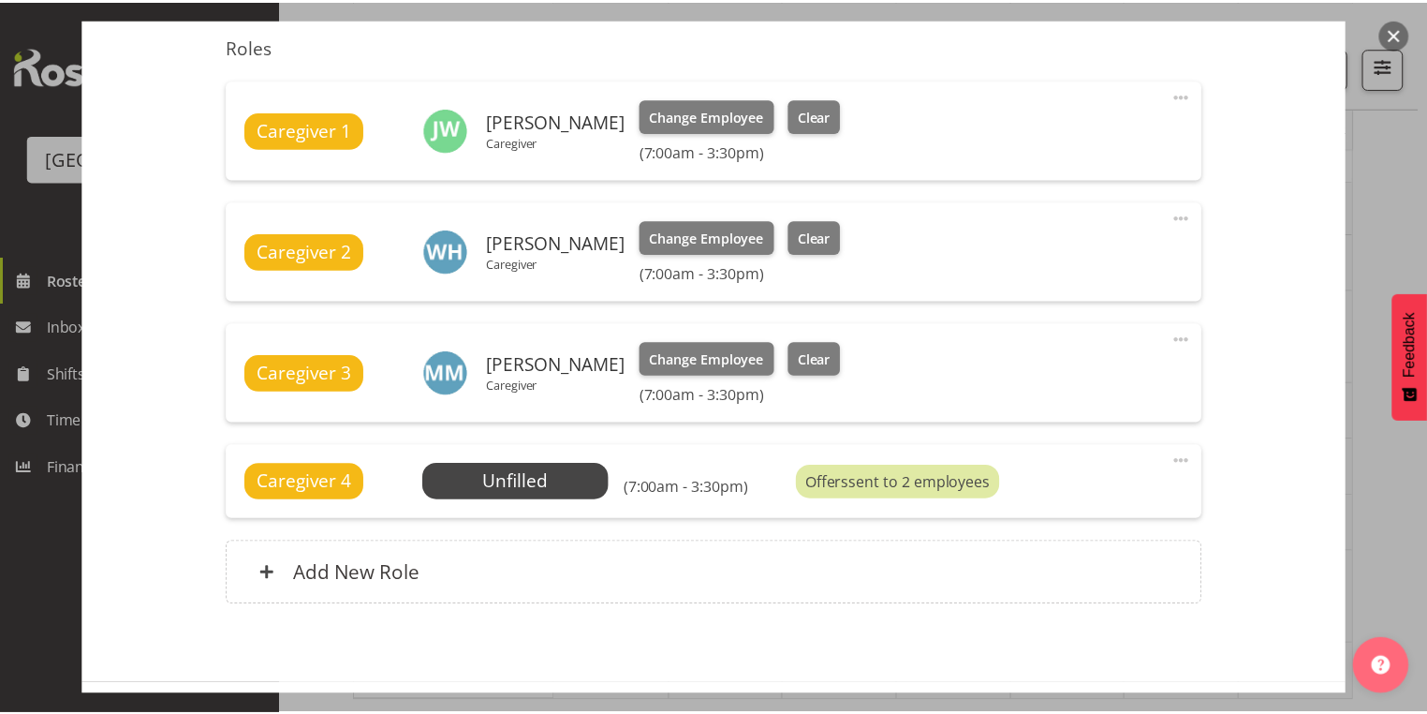
scroll to position [674, 0]
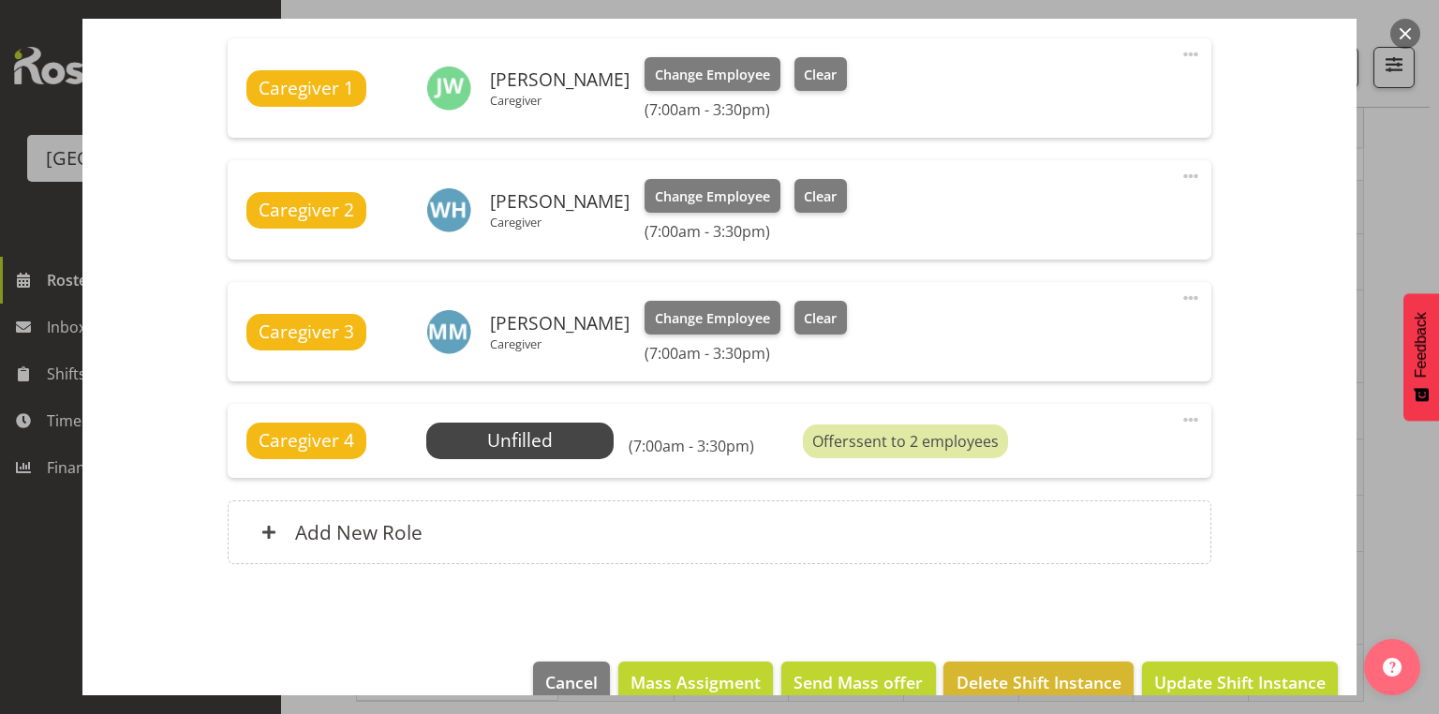
click at [1410, 29] on button "button" at bounding box center [1405, 34] width 30 height 30
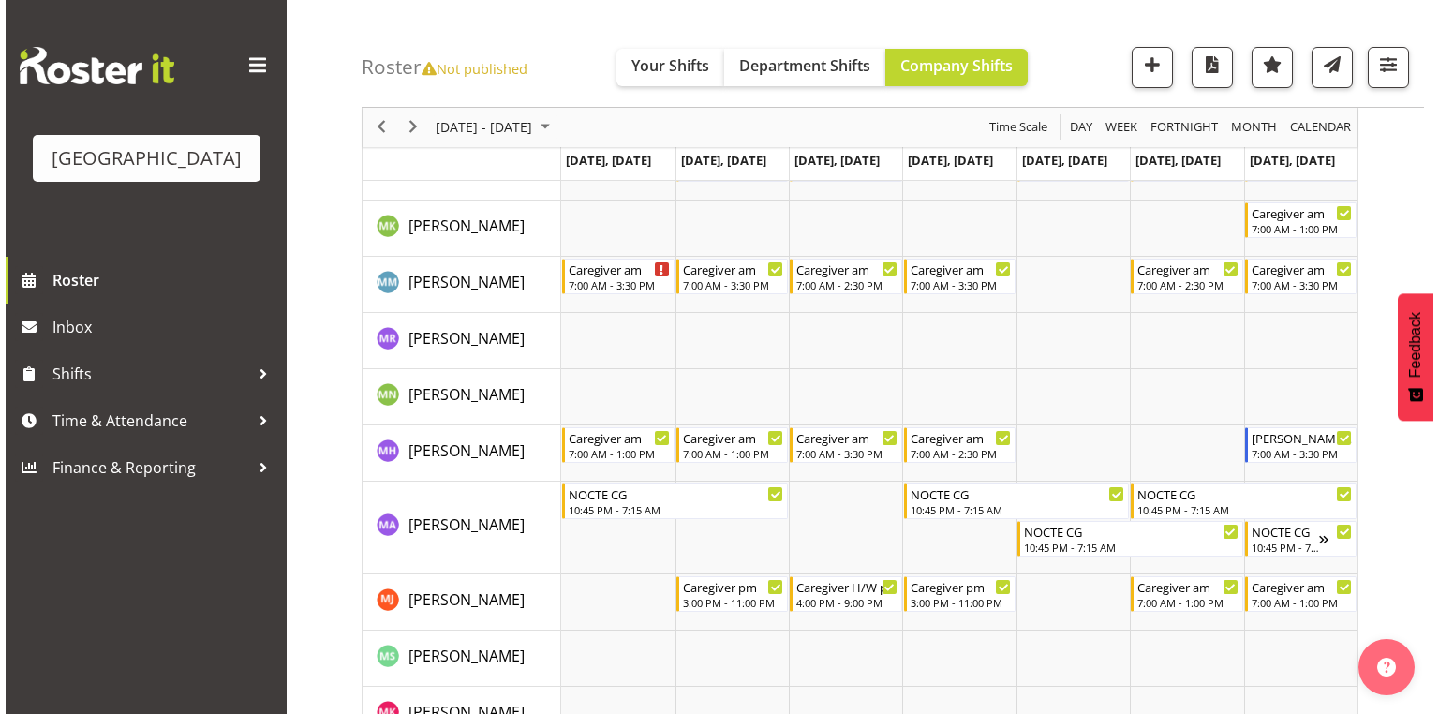
scroll to position [3967, 0]
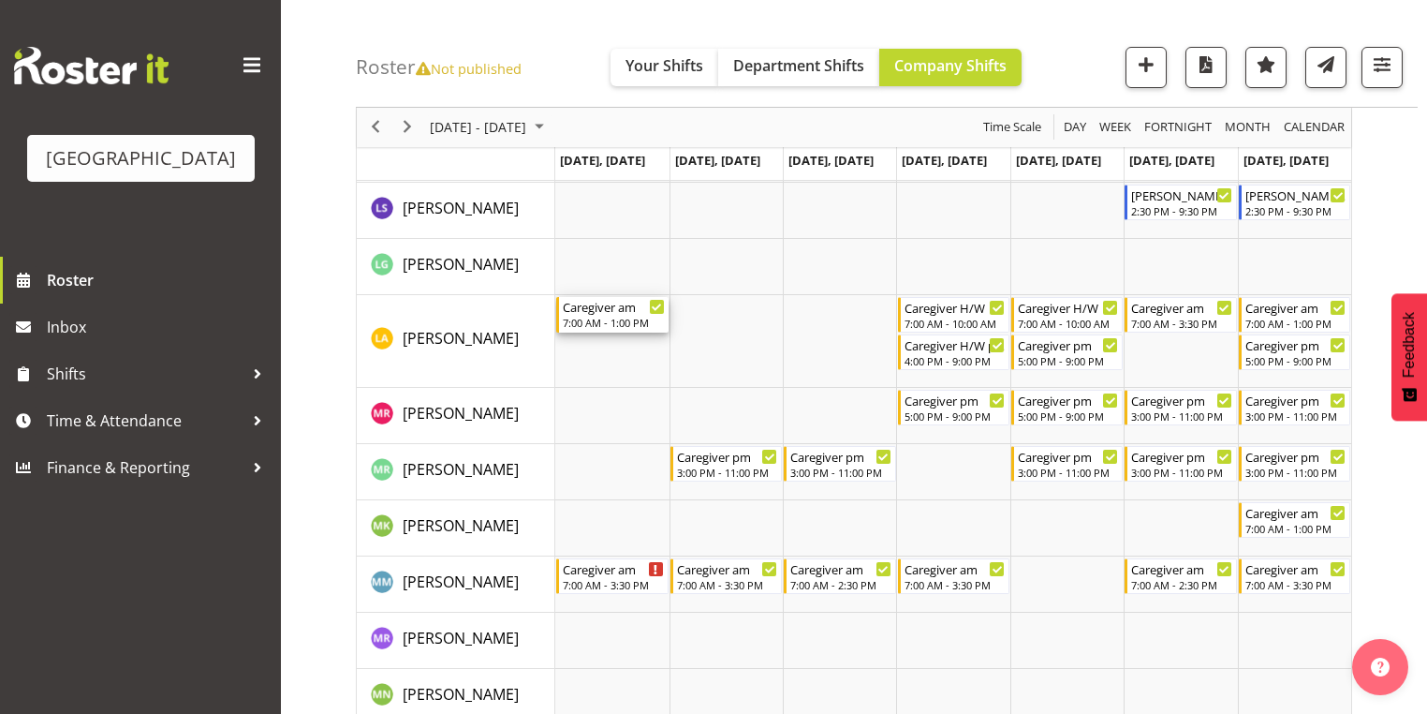
click at [593, 313] on div "Caregiver am" at bounding box center [613, 306] width 101 height 19
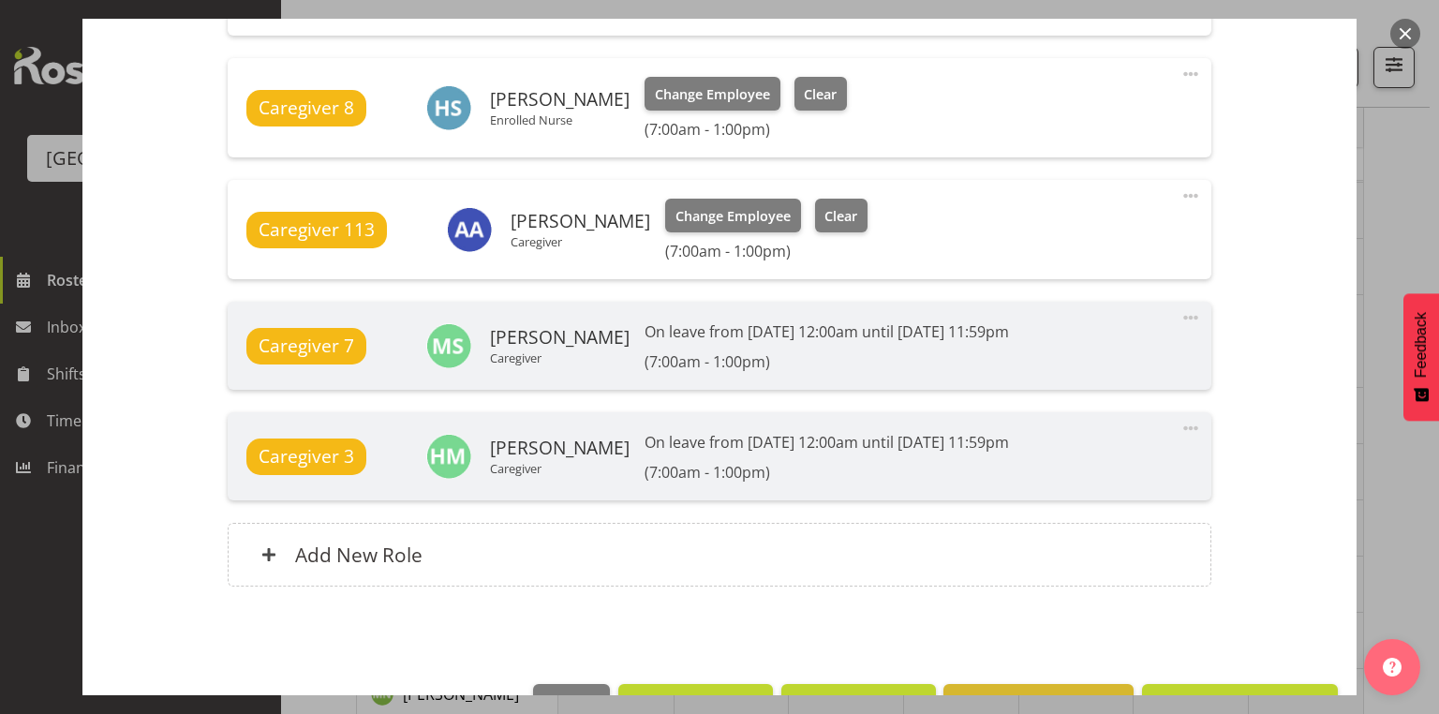
scroll to position [1563, 0]
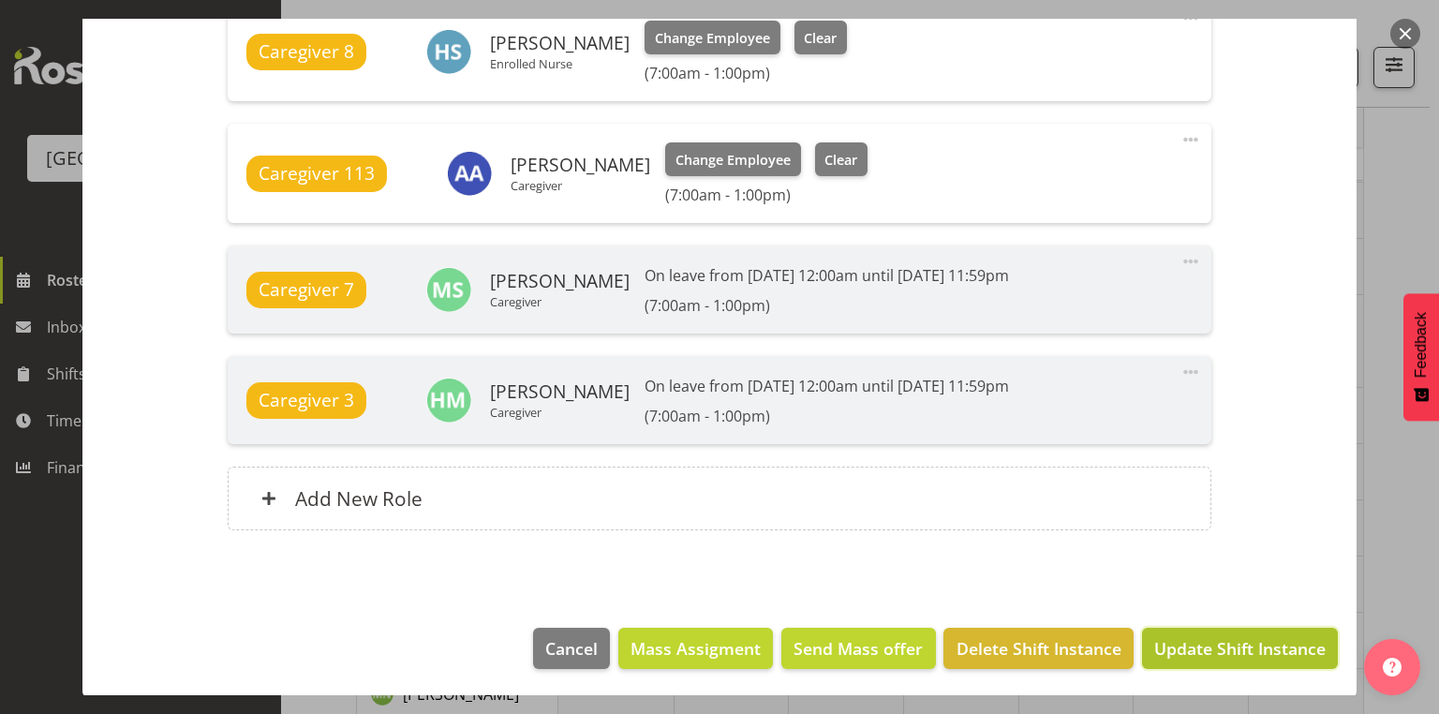
click at [1202, 644] on span "Update Shift Instance" at bounding box center [1239, 648] width 171 height 24
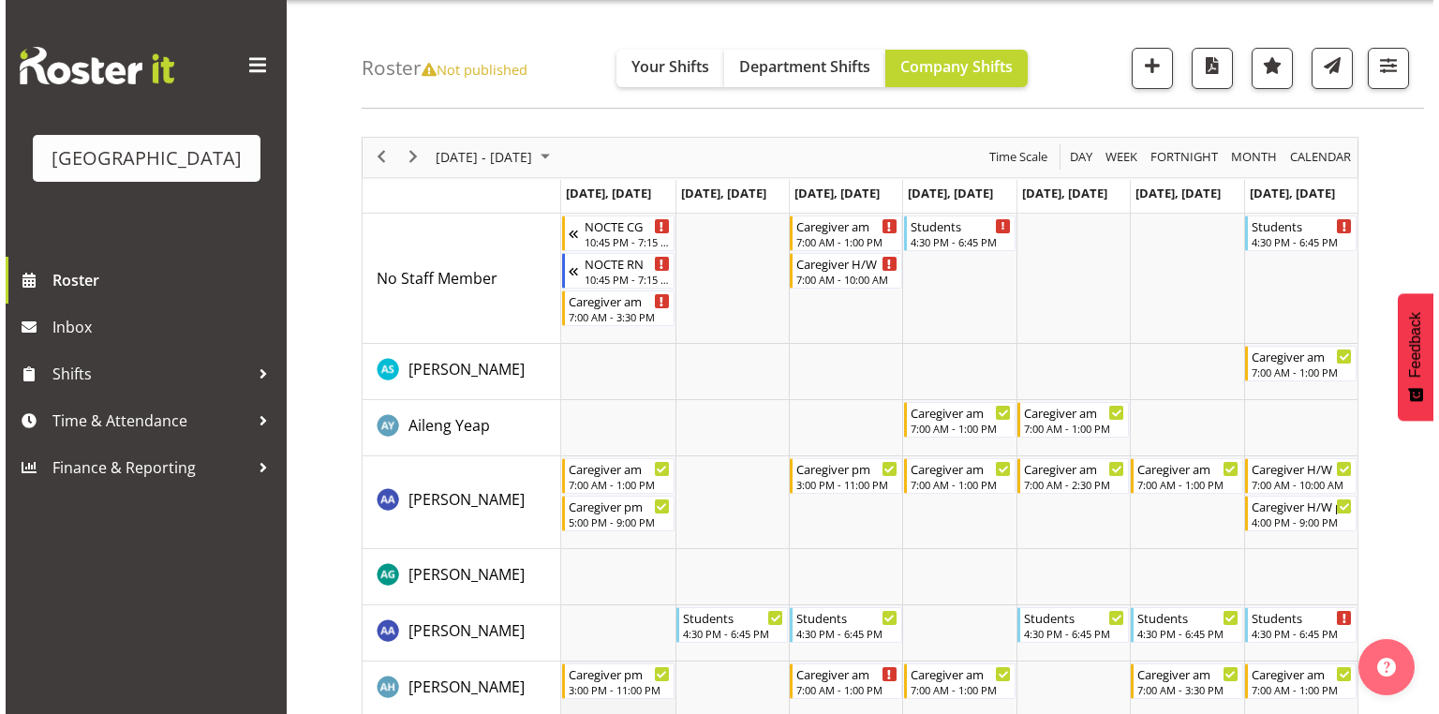
scroll to position [75, 0]
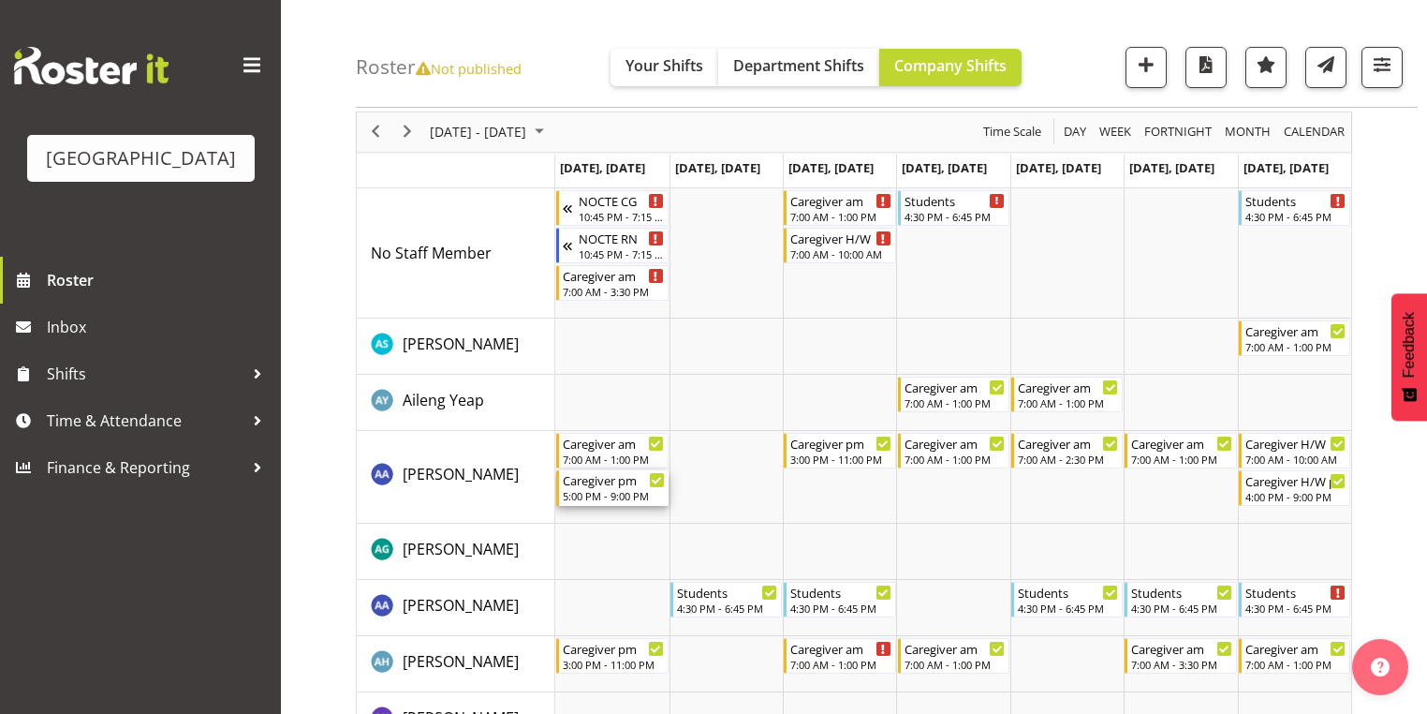
click at [592, 481] on div "Caregiver pm" at bounding box center [613, 479] width 101 height 19
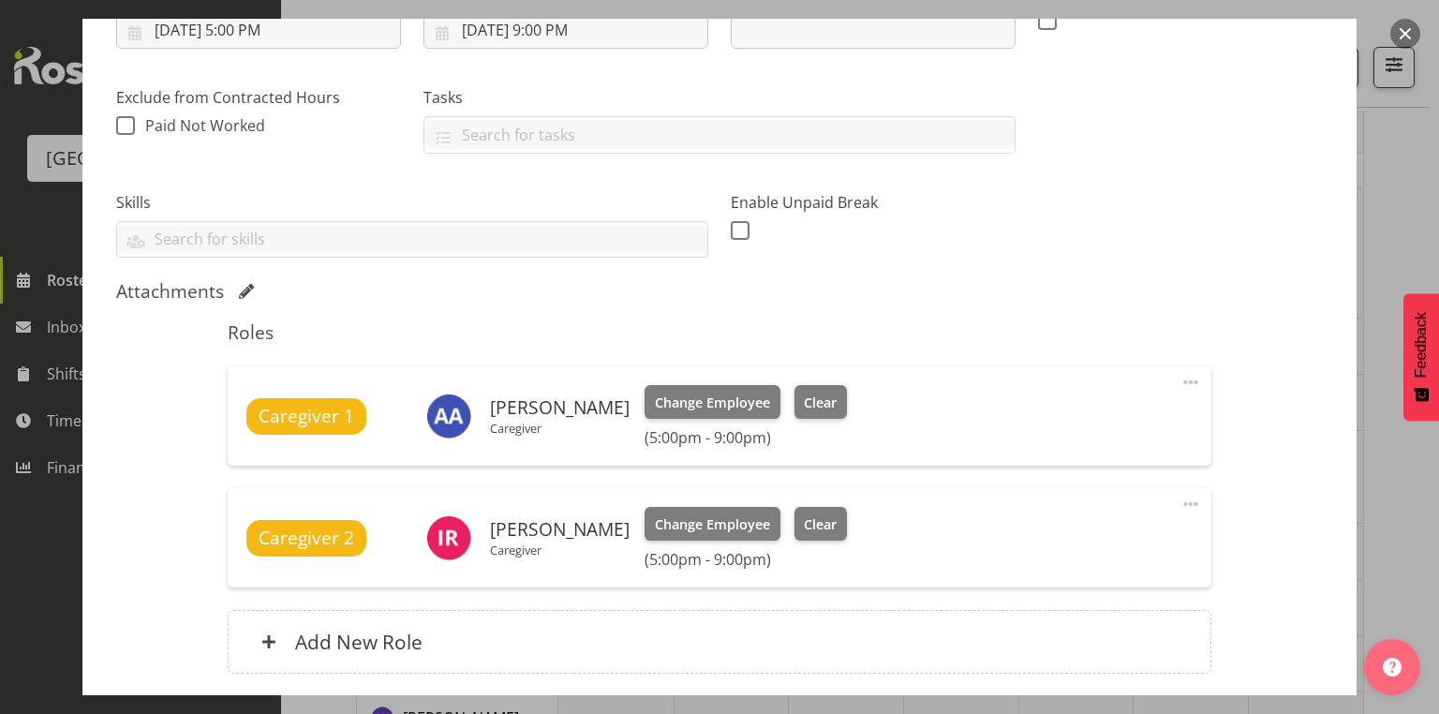
scroll to position [450, 0]
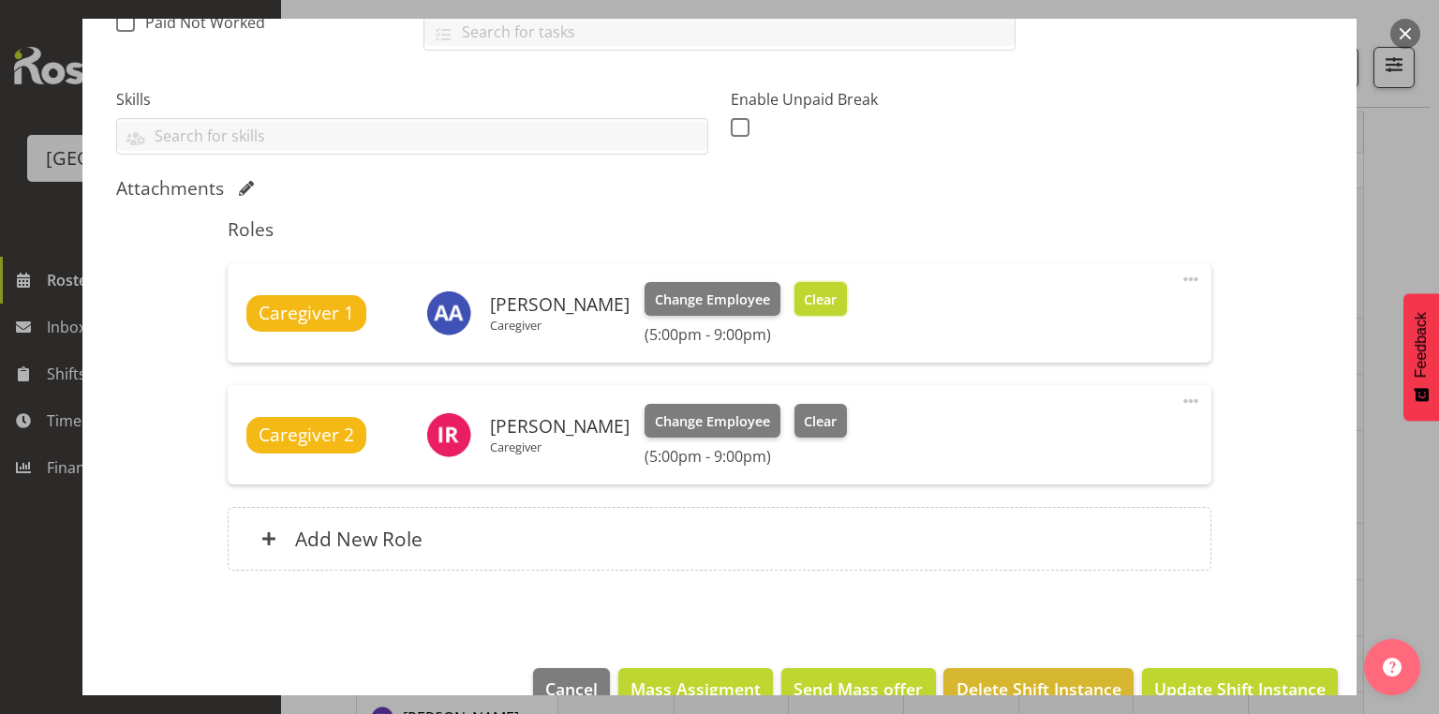
click at [816, 292] on span "Clear" at bounding box center [820, 299] width 33 height 21
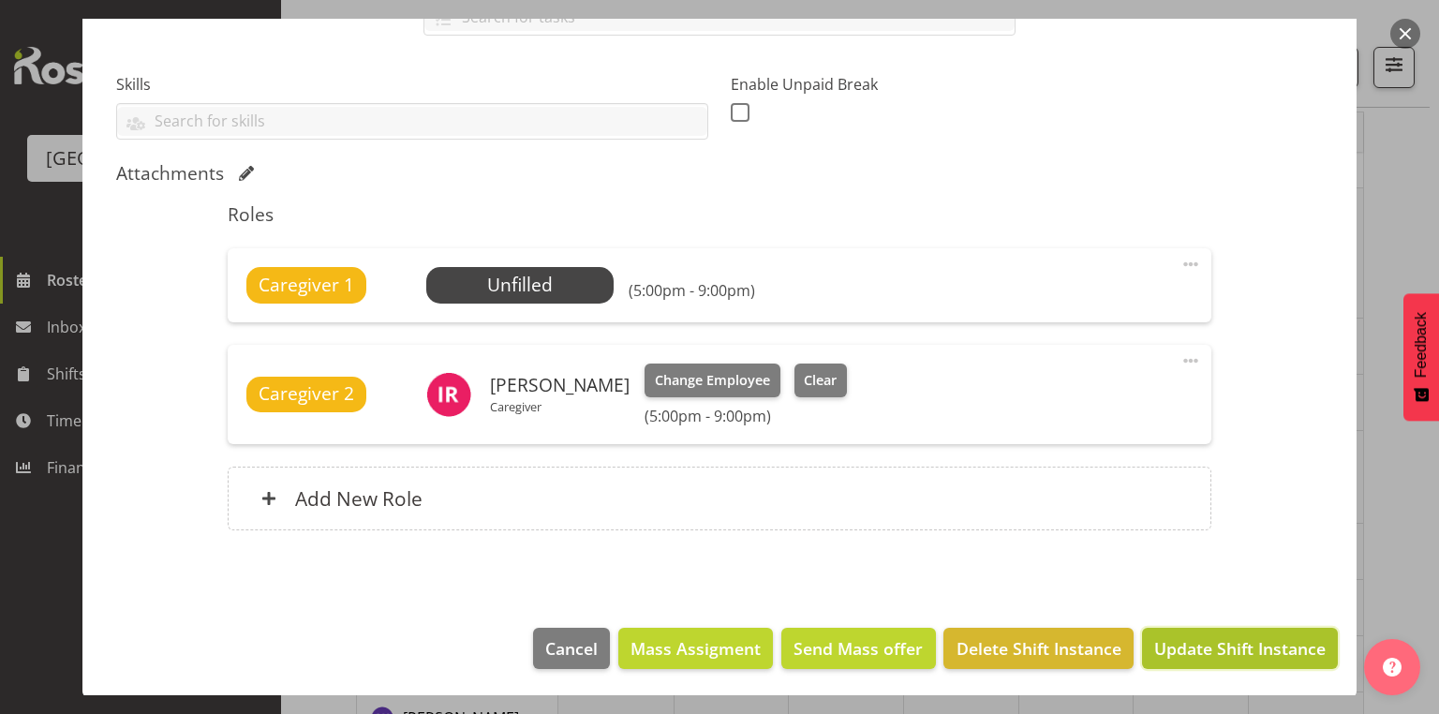
click at [1203, 649] on span "Update Shift Instance" at bounding box center [1239, 648] width 171 height 24
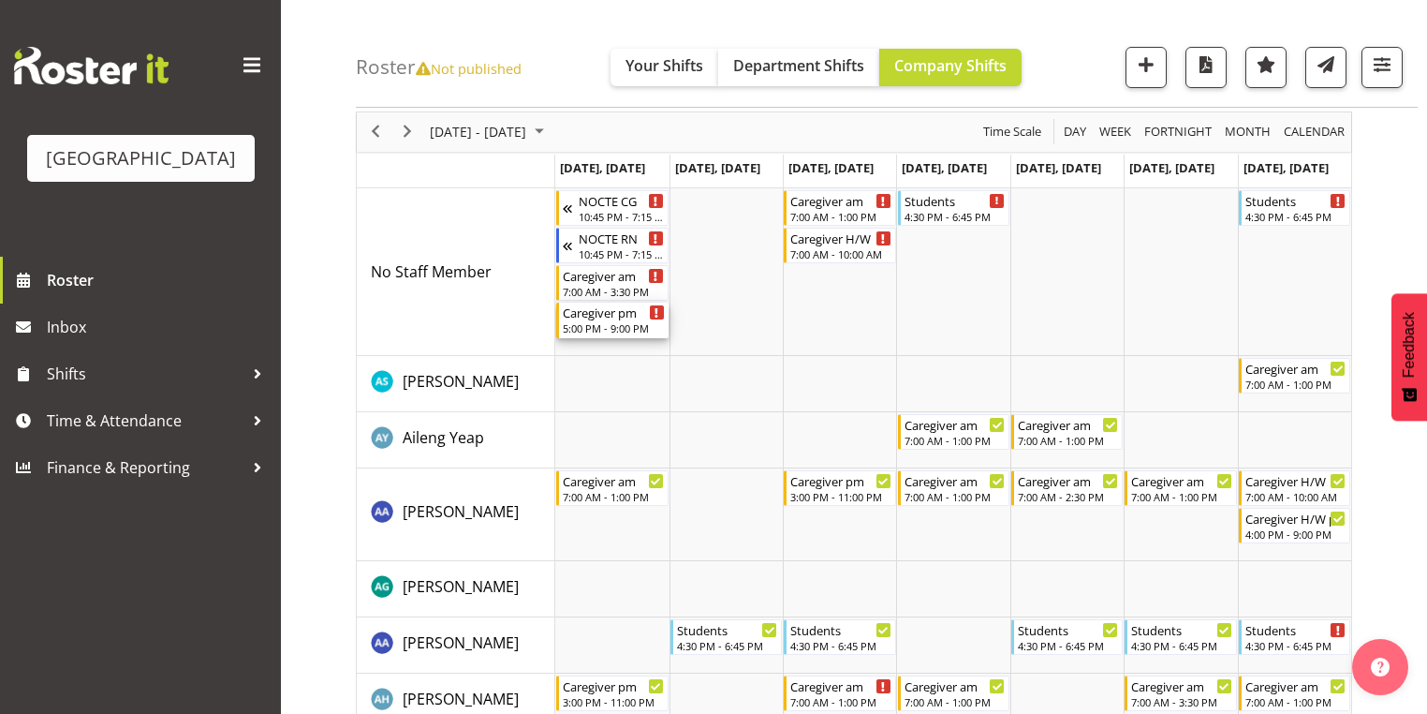
click at [587, 319] on div "Caregiver pm" at bounding box center [613, 312] width 101 height 19
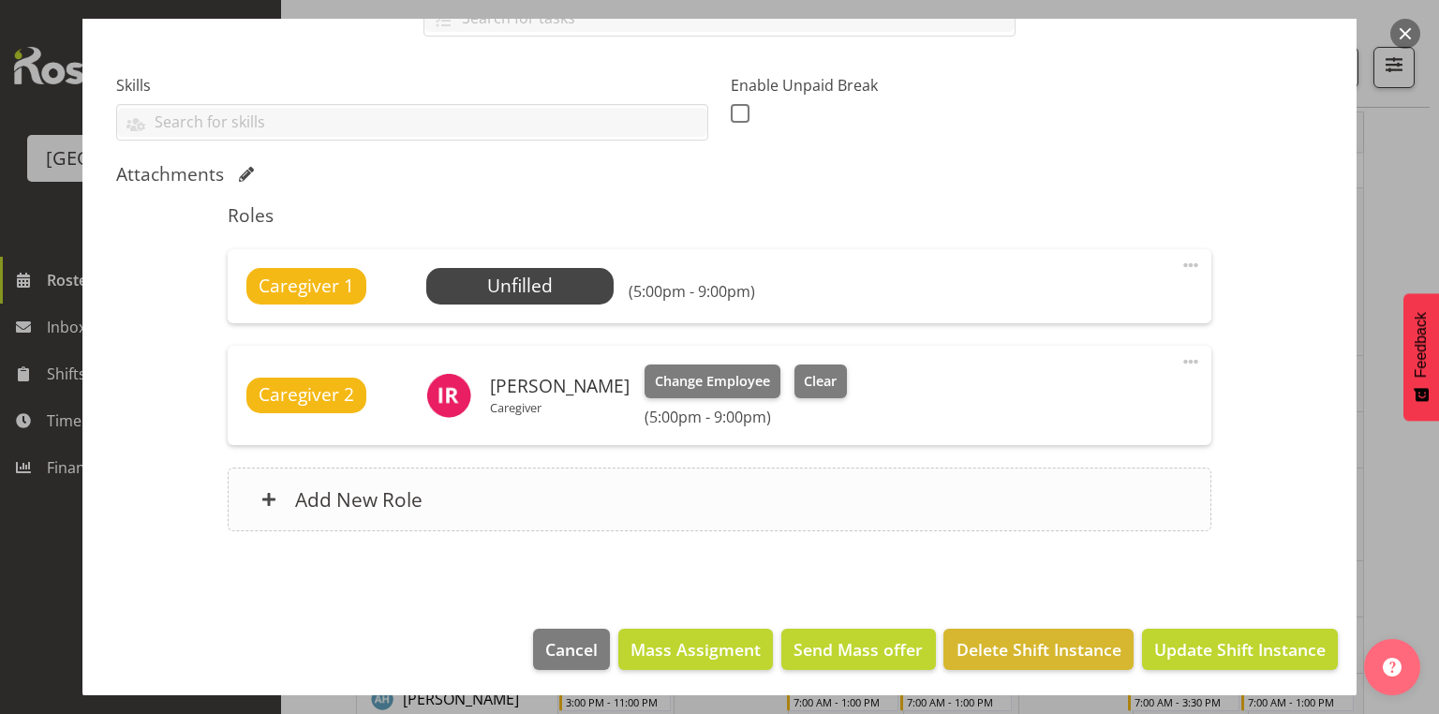
scroll to position [465, 0]
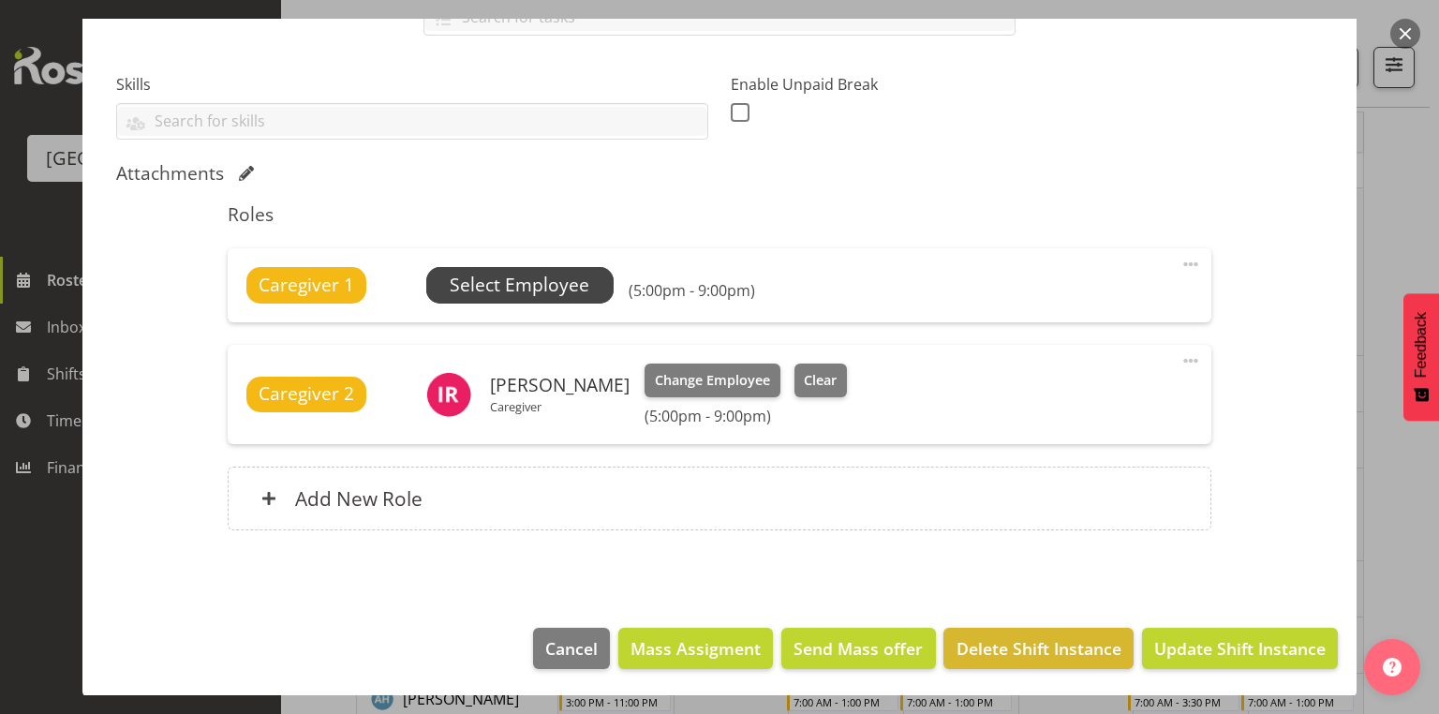
click at [487, 274] on span "Select Employee" at bounding box center [520, 285] width 140 height 27
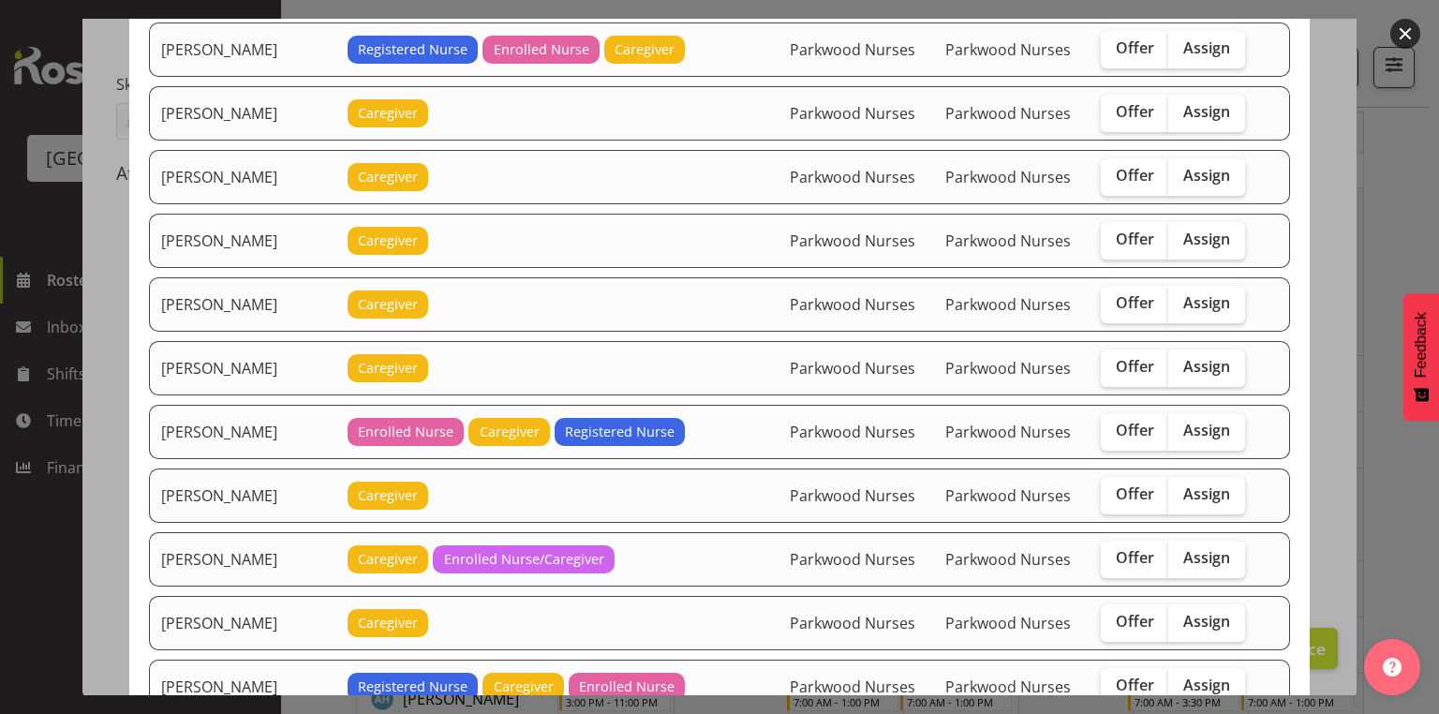
scroll to position [2472, 0]
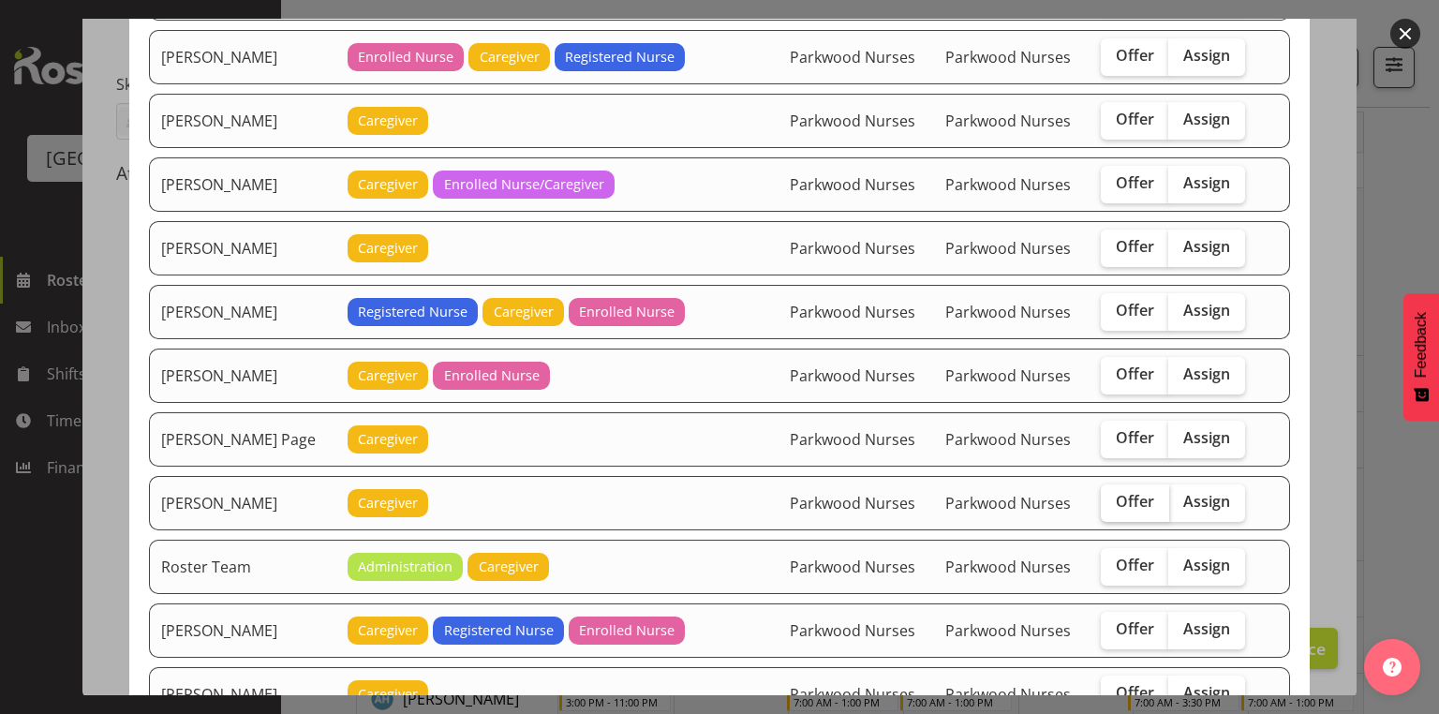
click at [1128, 492] on span "Offer" at bounding box center [1134, 501] width 38 height 19
click at [1113, 495] on input "Offer" at bounding box center [1106, 501] width 12 height 12
checkbox input "true"
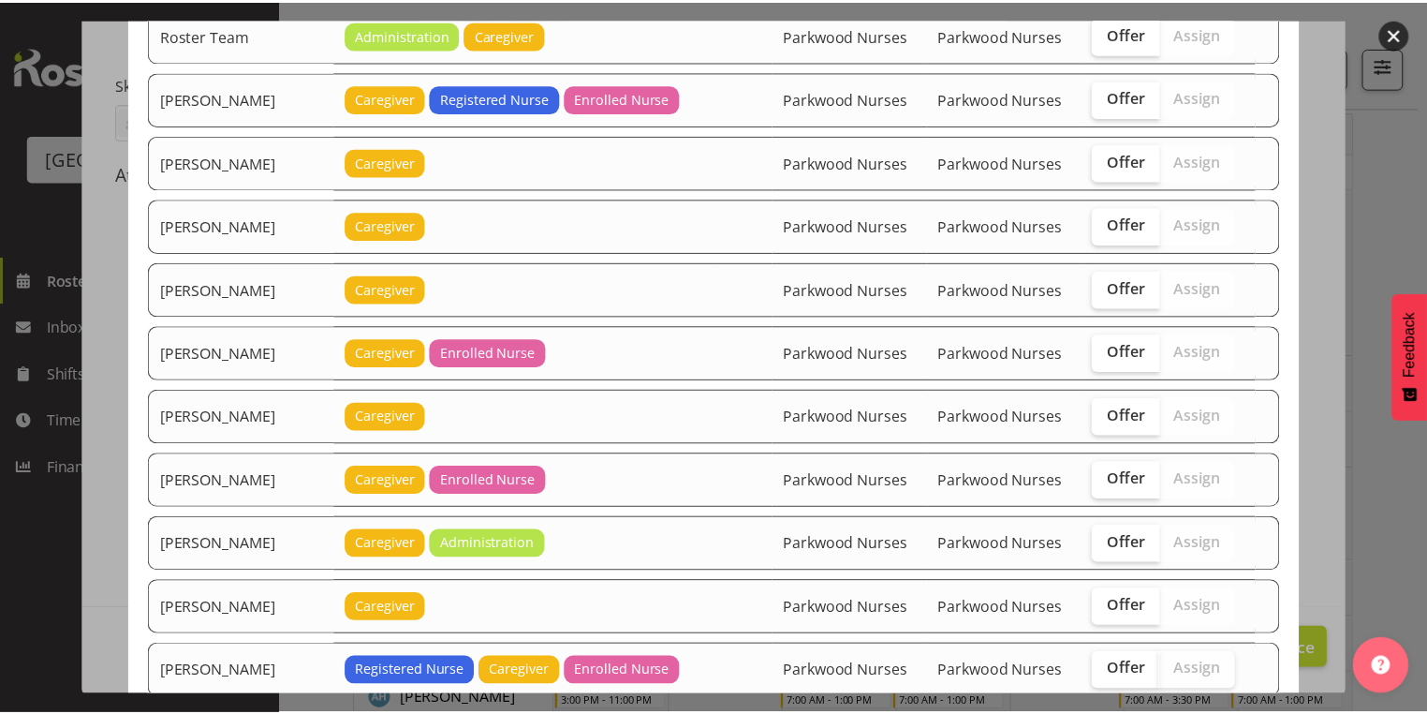
scroll to position [3082, 0]
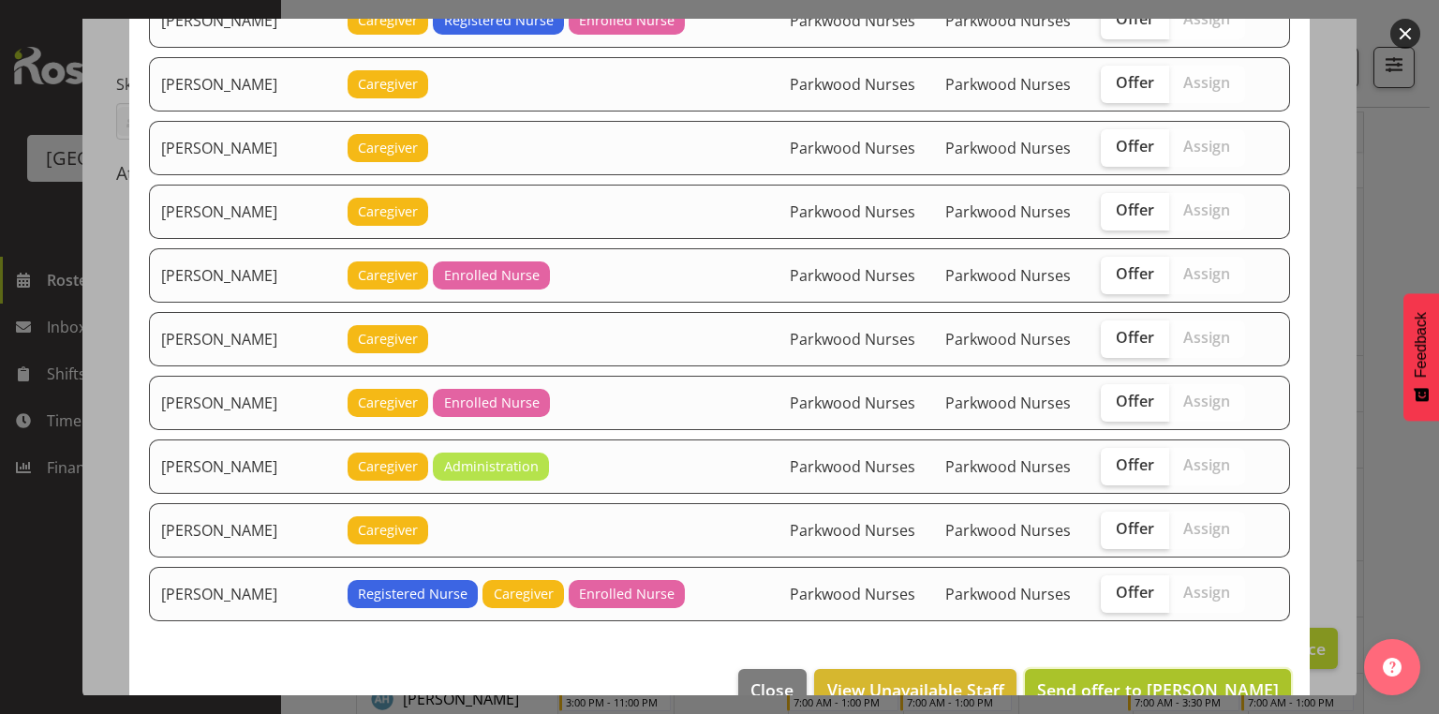
click at [1179, 678] on span "Send offer to [PERSON_NAME]" at bounding box center [1158, 689] width 242 height 22
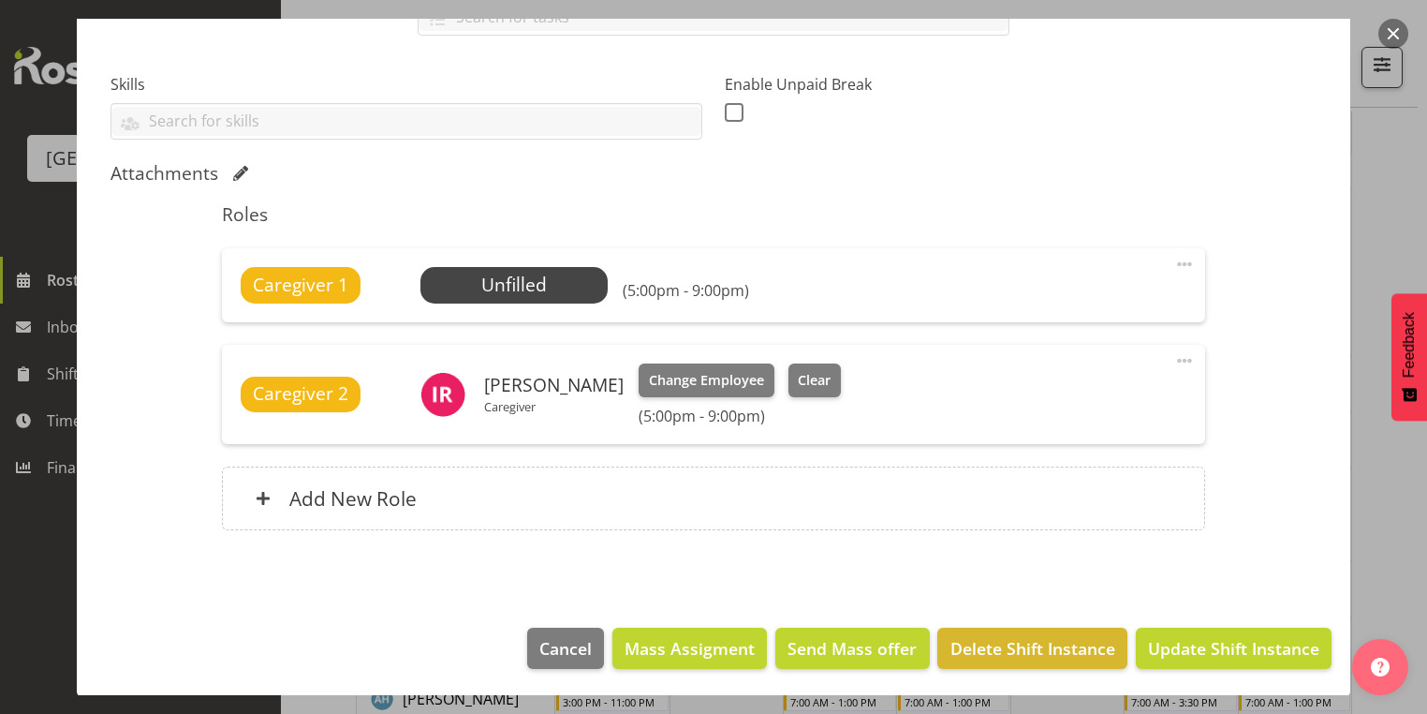
scroll to position [450, 0]
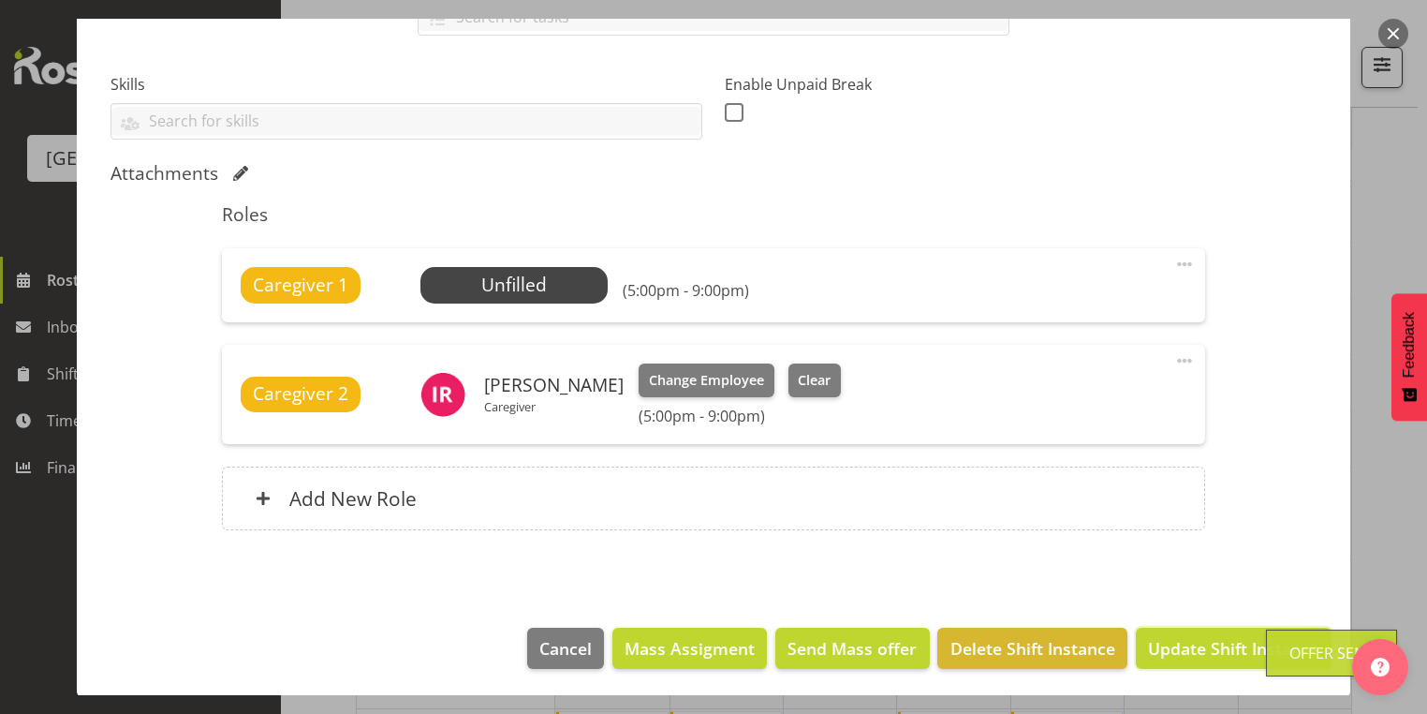
click at [1179, 646] on span "Update Shift Instance" at bounding box center [1233, 648] width 171 height 24
